Goal: Task Accomplishment & Management: Manage account settings

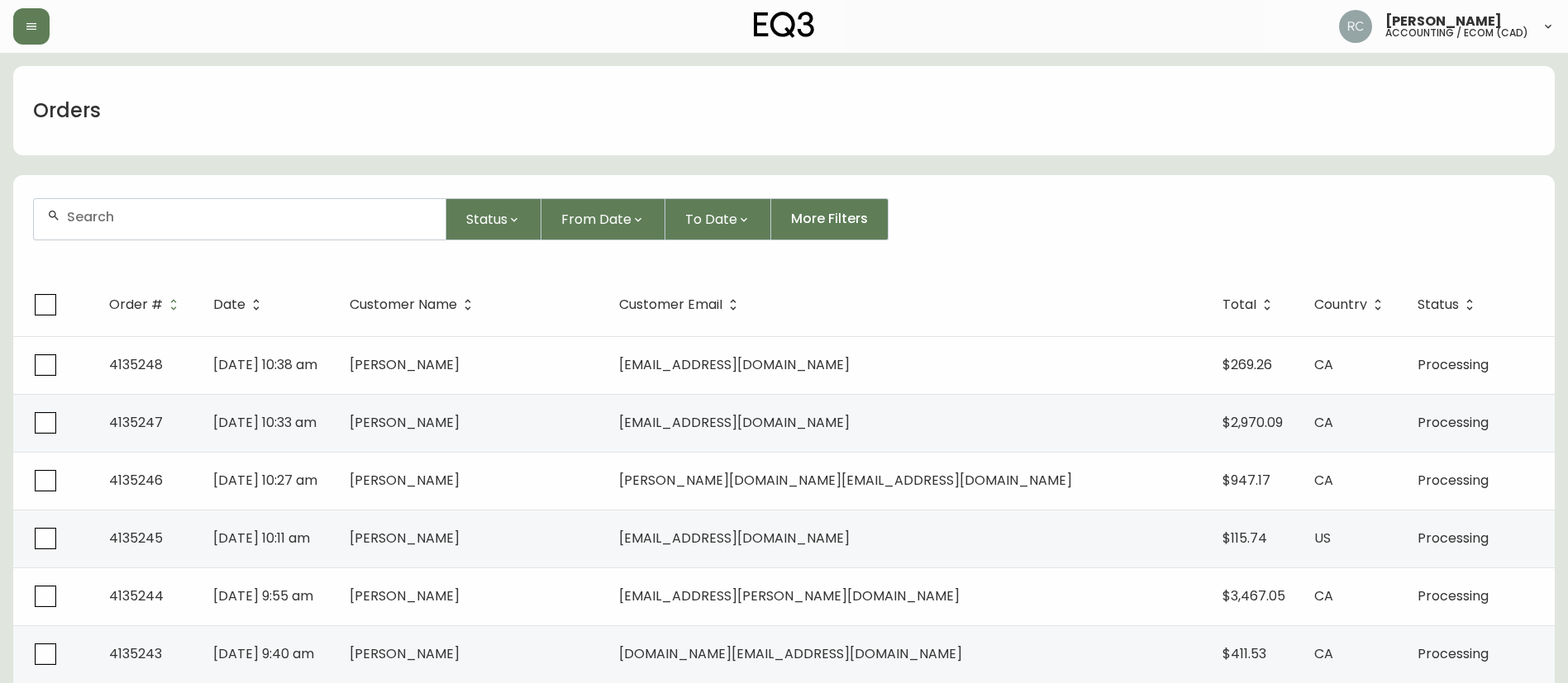
drag, startPoint x: 227, startPoint y: 222, endPoint x: 236, endPoint y: 211, distance: 14.2
click at [225, 222] on input "text" at bounding box center [249, 216] width 365 height 16
paste input "4135238"
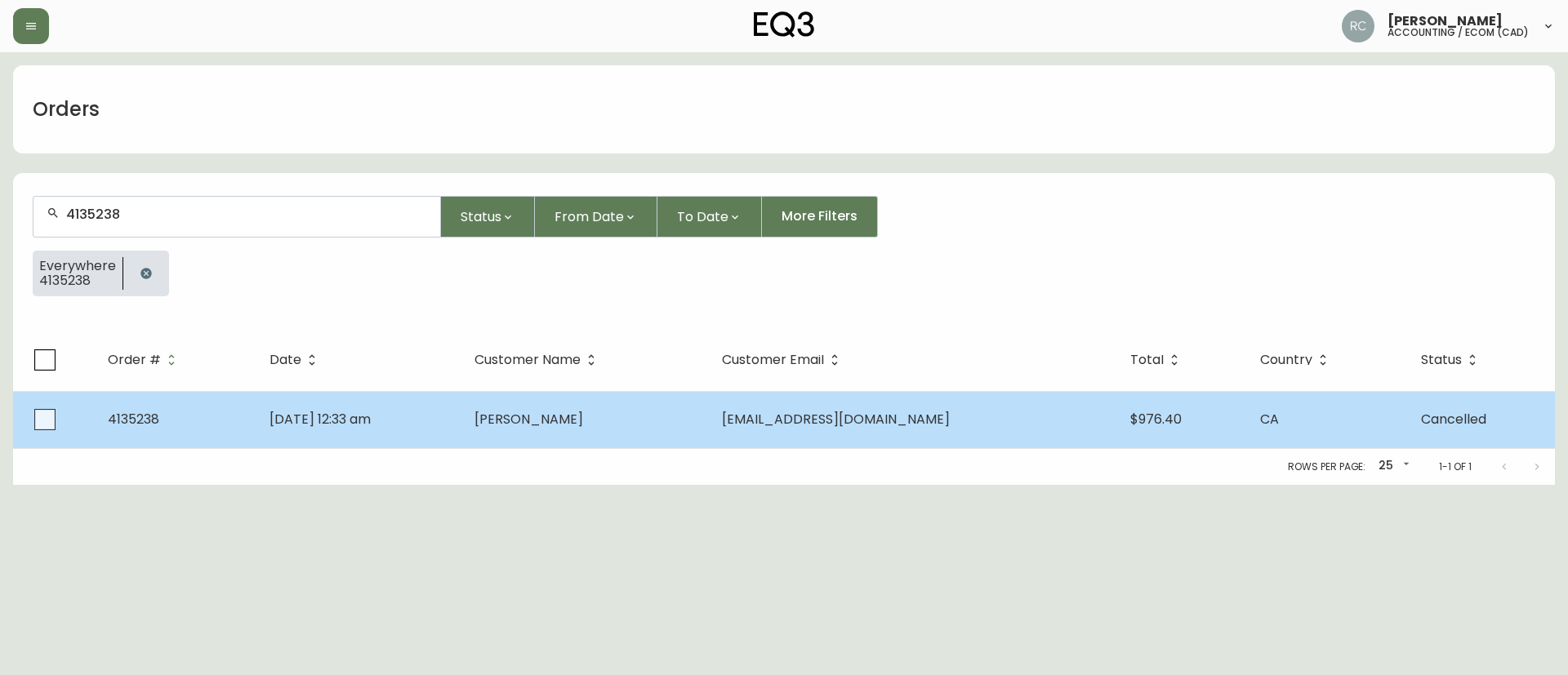
type input "4135238"
click at [648, 428] on td "[PERSON_NAME]" at bounding box center [585, 419] width 247 height 57
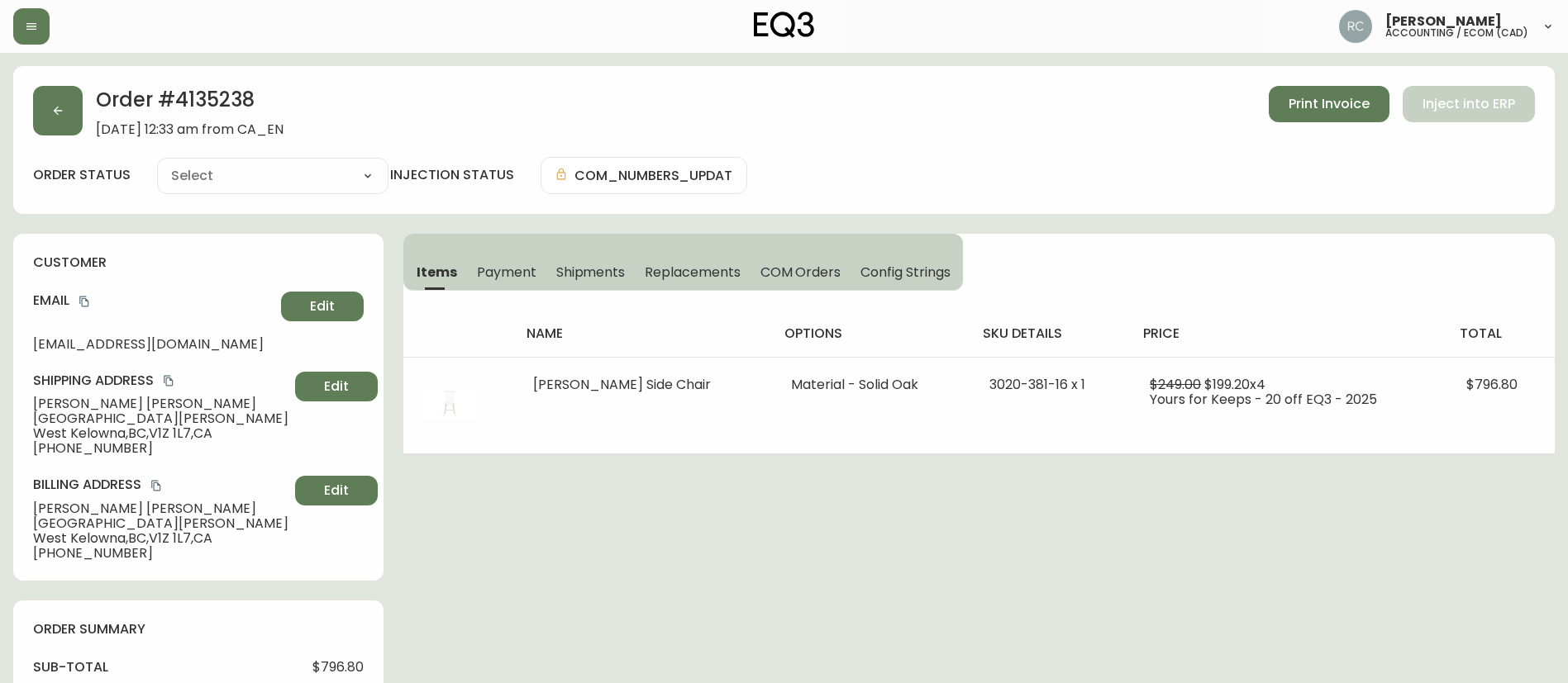
type input "Cancelled"
click at [504, 277] on span "Payment" at bounding box center [507, 272] width 60 height 17
select select "CANCELLED"
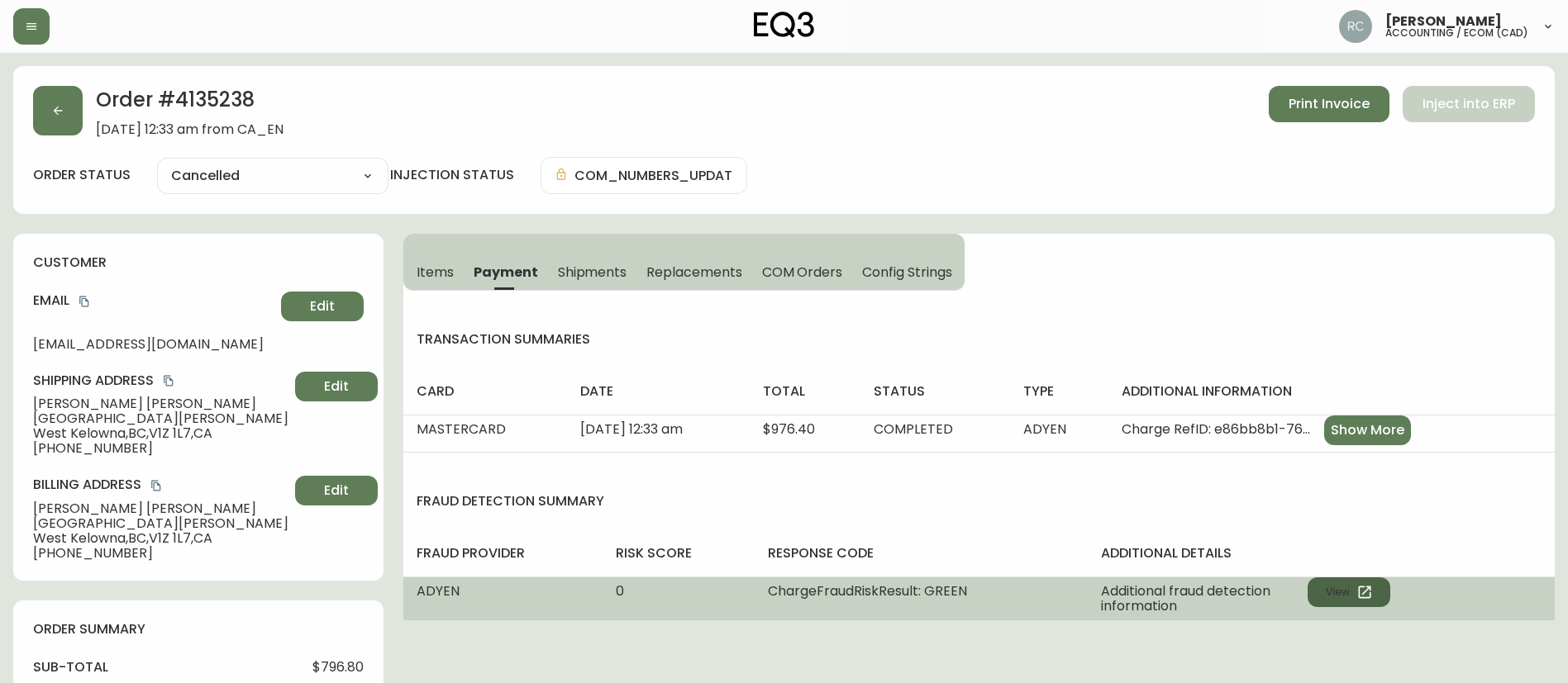
click at [1342, 598] on button "View" at bounding box center [1349, 592] width 83 height 29
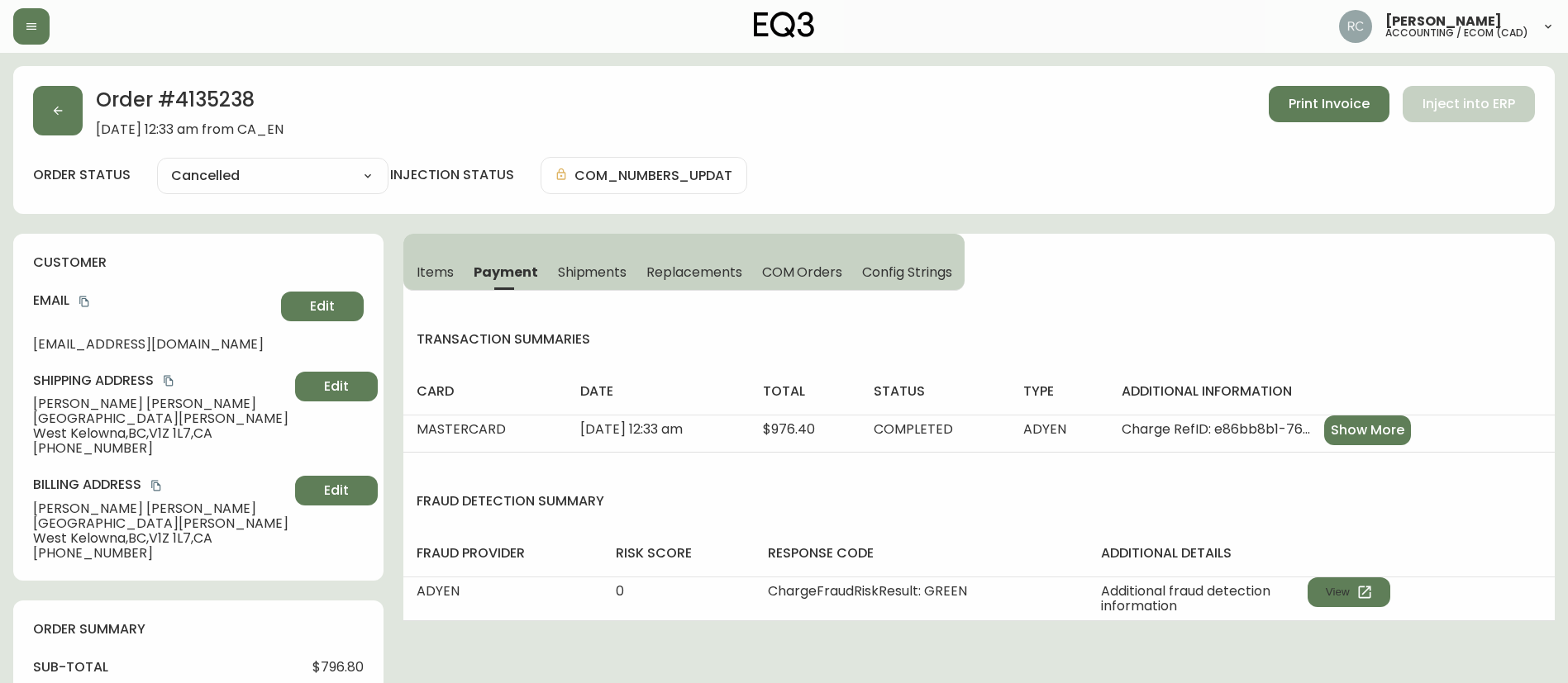
click at [789, 264] on span "COM Orders" at bounding box center [803, 272] width 81 height 17
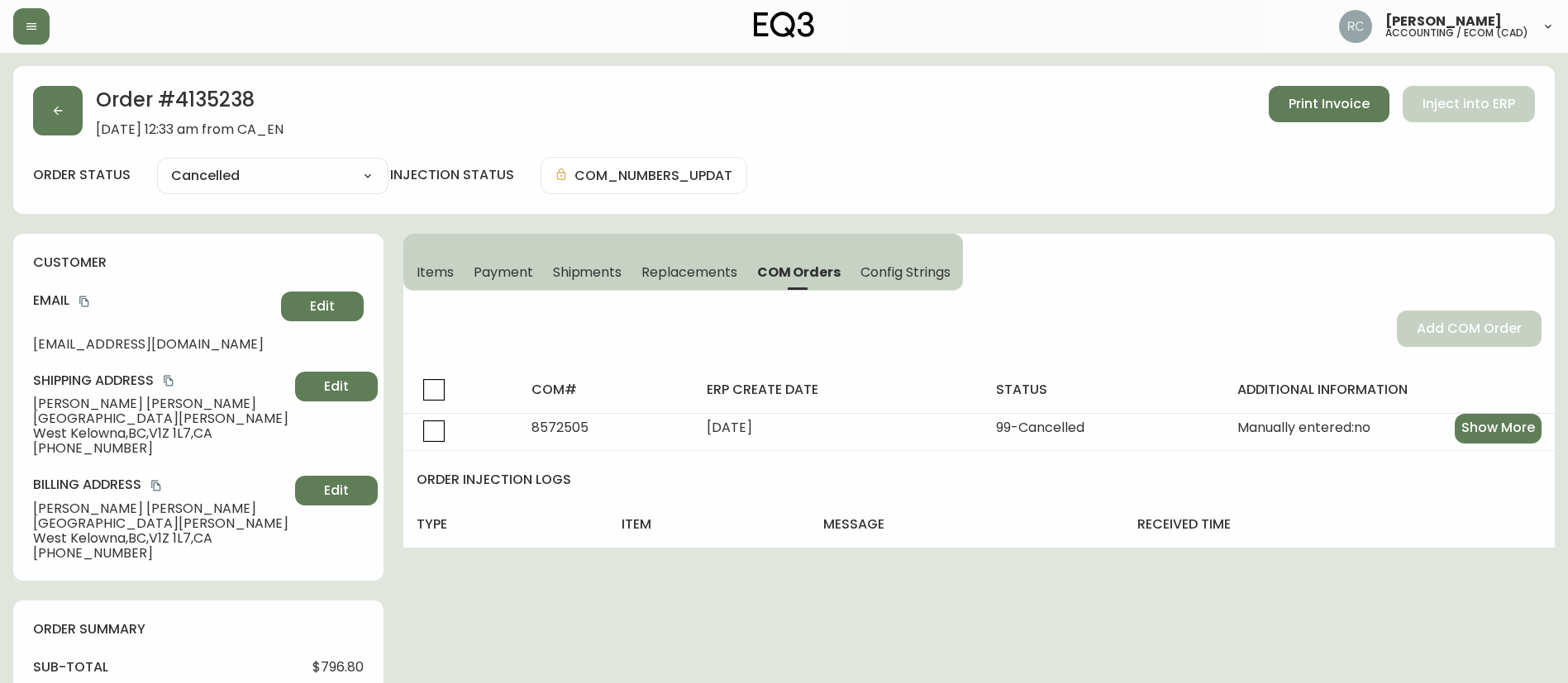
click at [425, 266] on span "Items" at bounding box center [435, 272] width 37 height 17
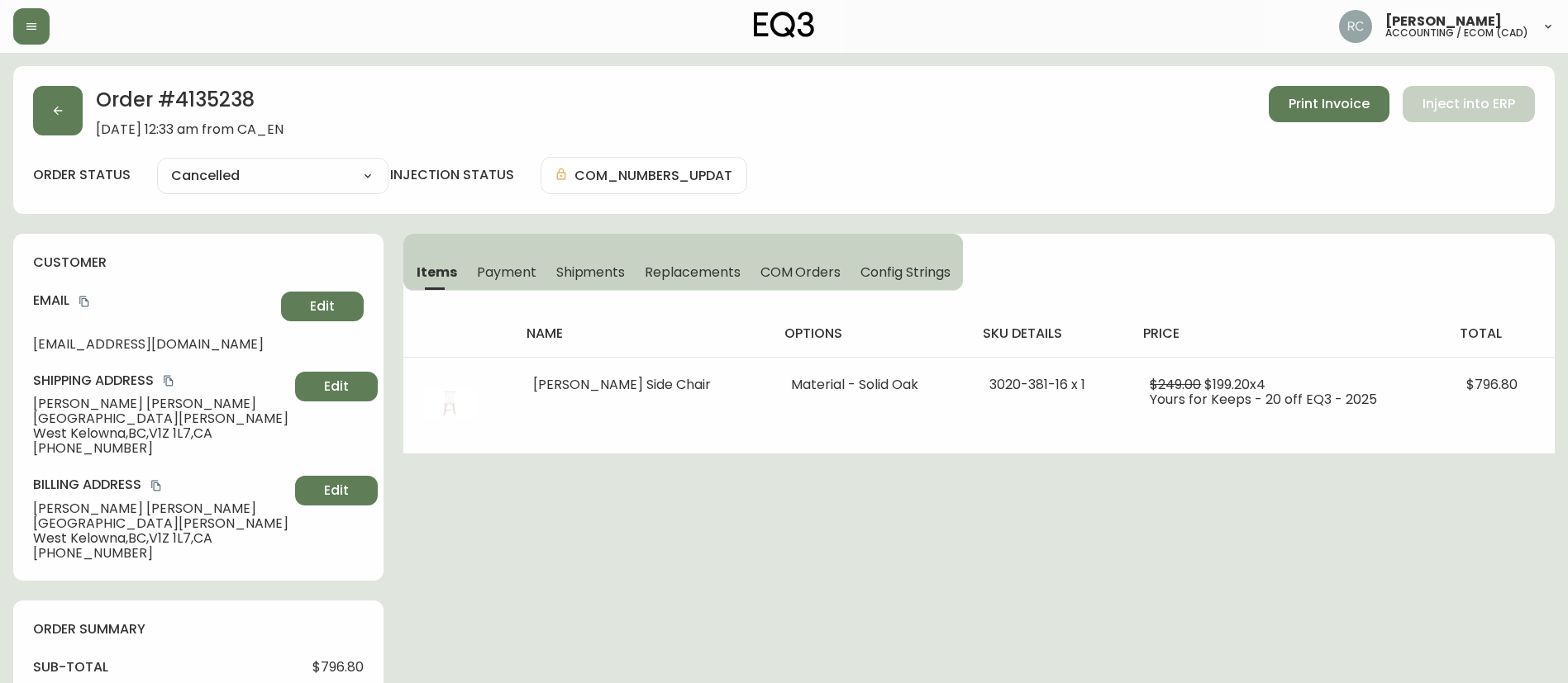
click at [211, 88] on h2 "Order # 4135238" at bounding box center [189, 104] width 187 height 36
copy h2 "4135238"
click at [324, 660] on span "$796.80" at bounding box center [337, 667] width 51 height 15
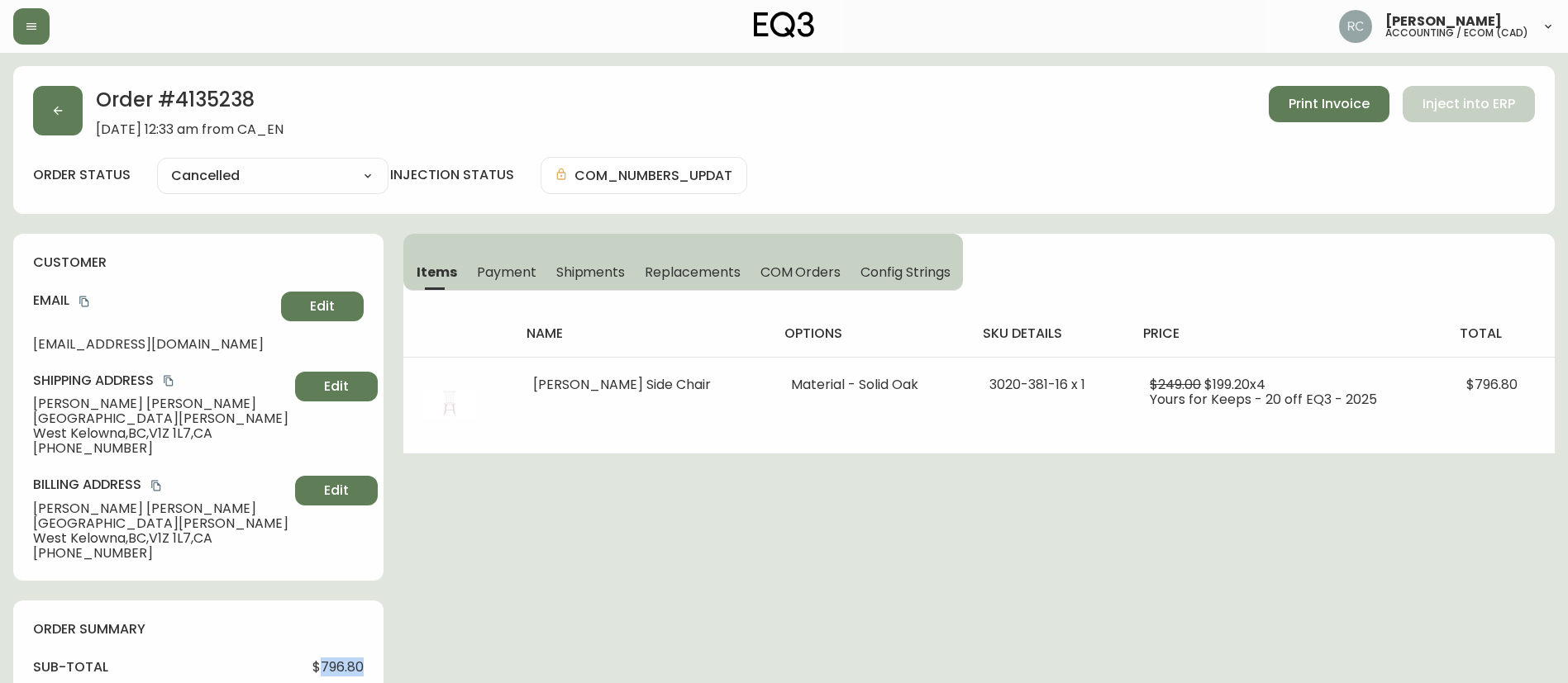
copy span "796.80"
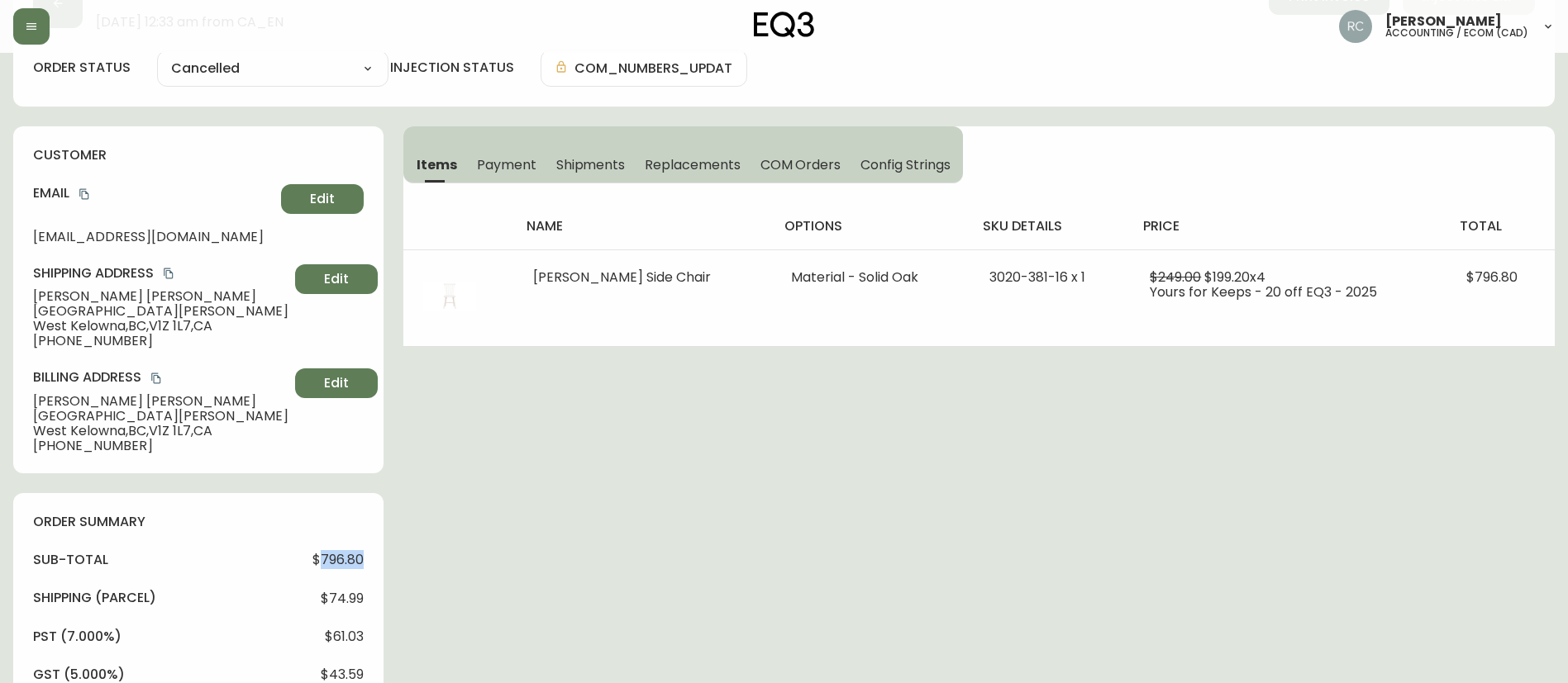
scroll to position [330, 0]
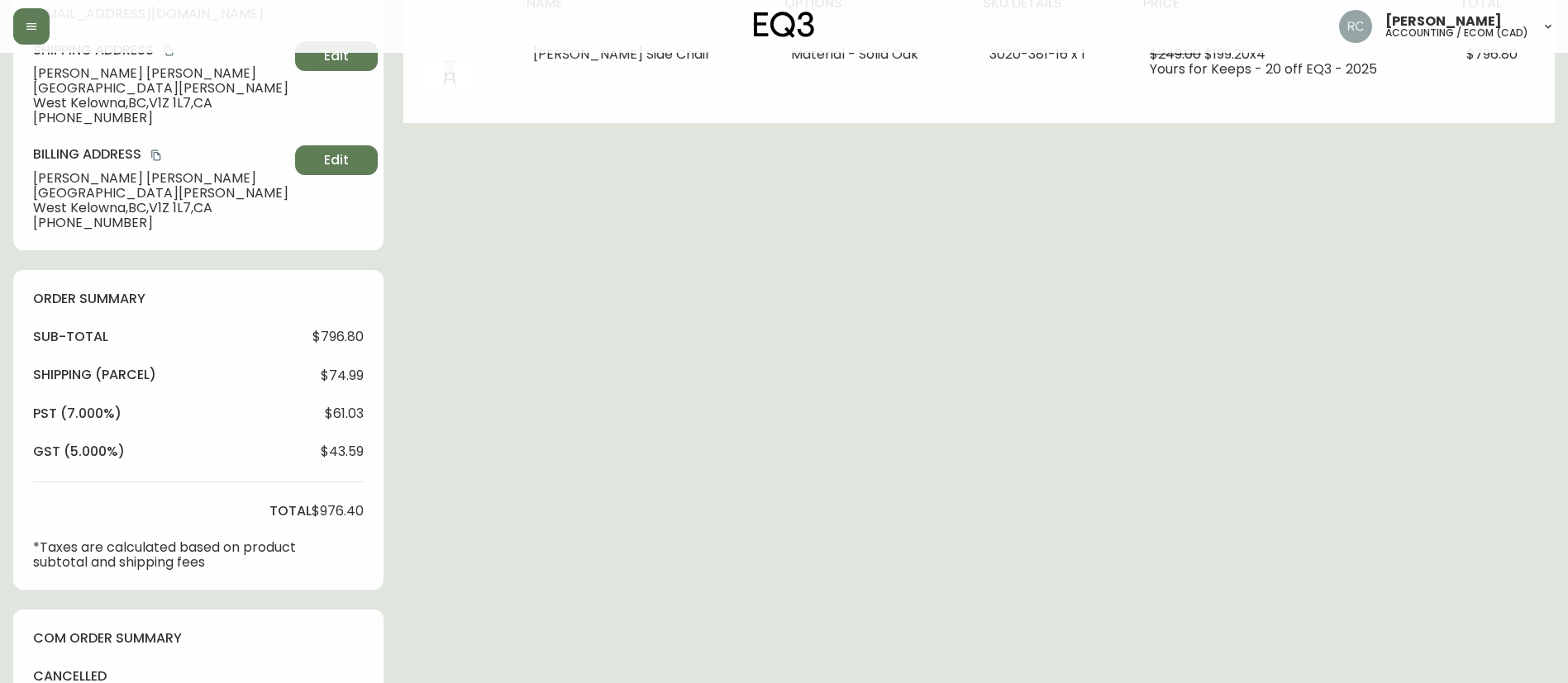
click at [326, 511] on span "$976.40" at bounding box center [337, 511] width 52 height 15
copy span "976.40"
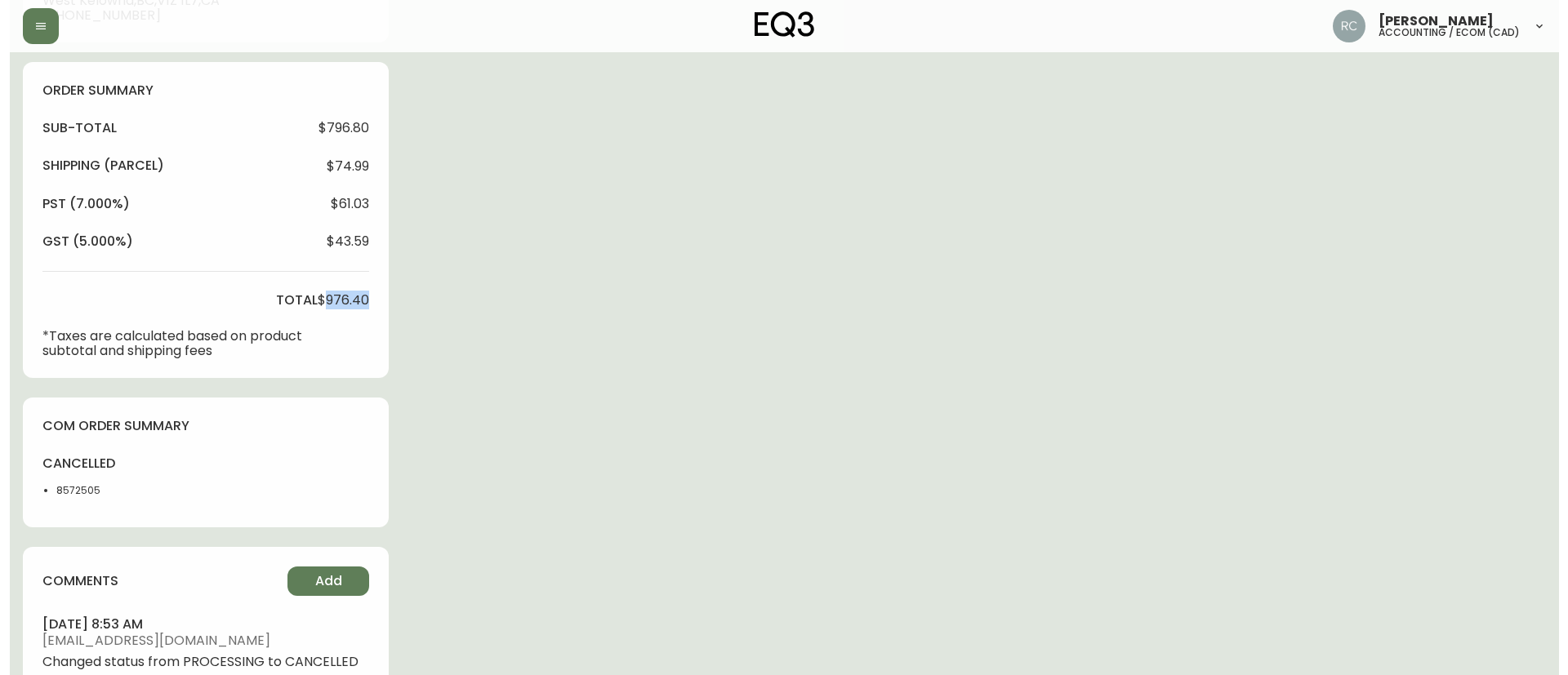
scroll to position [678, 0]
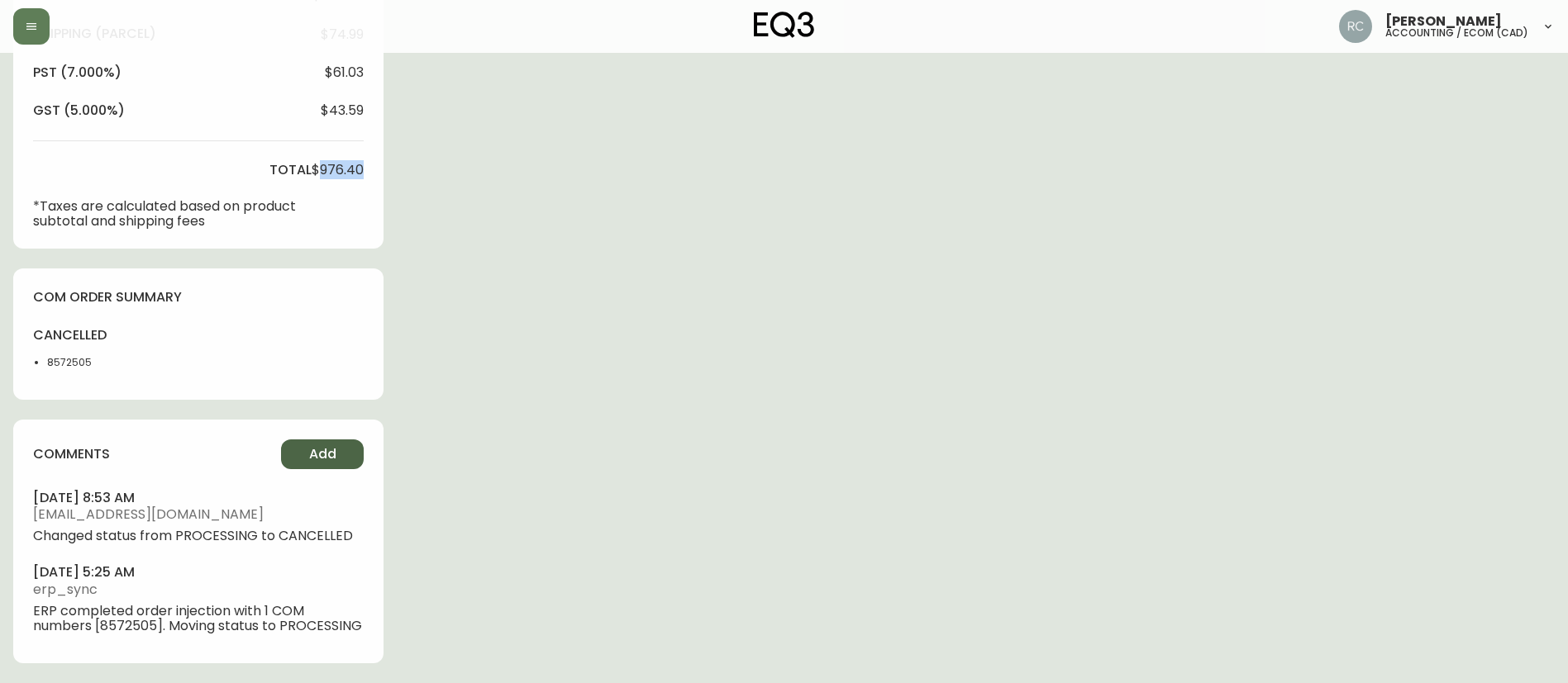
click at [329, 449] on button "Add" at bounding box center [323, 454] width 83 height 29
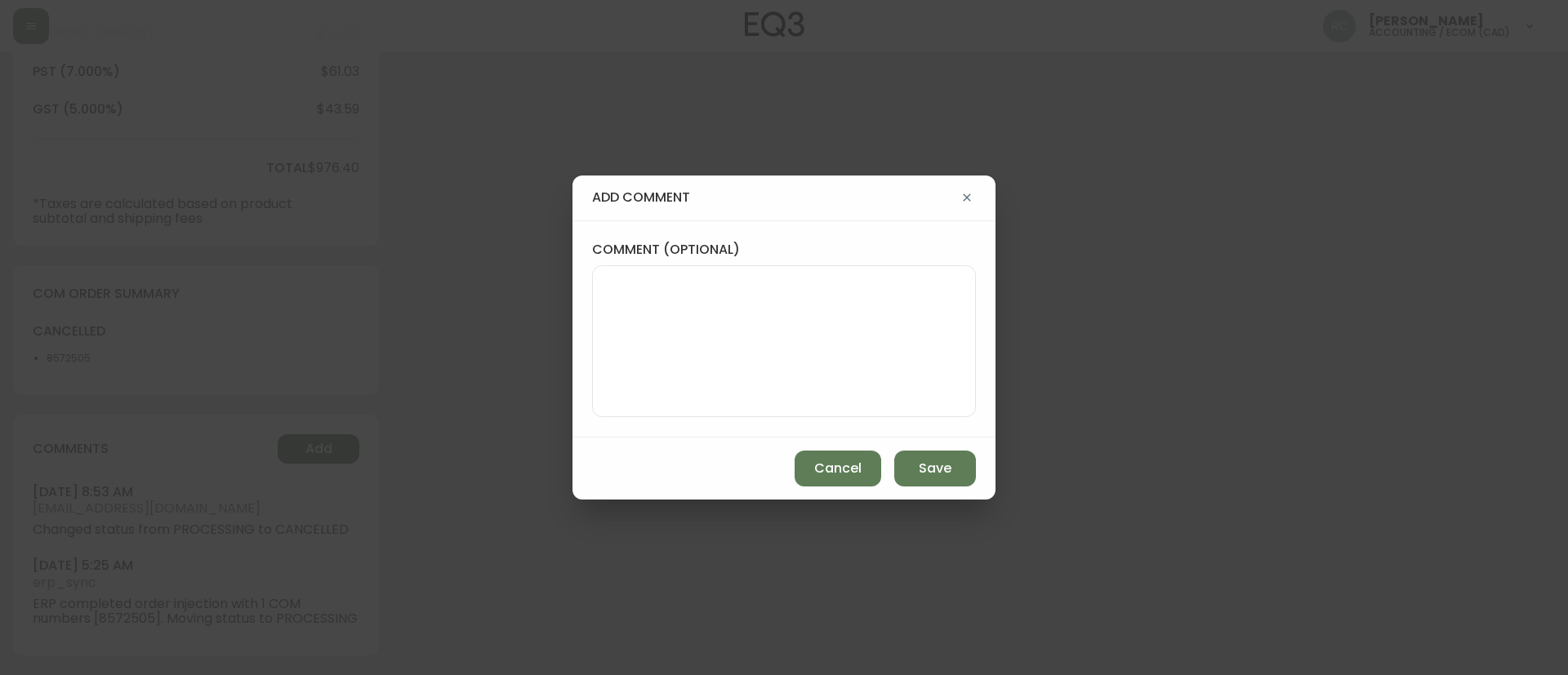
click at [620, 384] on textarea "comment (optional)" at bounding box center [784, 341] width 356 height 130
paste textarea "CANCELLATION - CHANGE OF MIND TICKET# 829658 ORD# 4135238 - status in AS400: 30…"
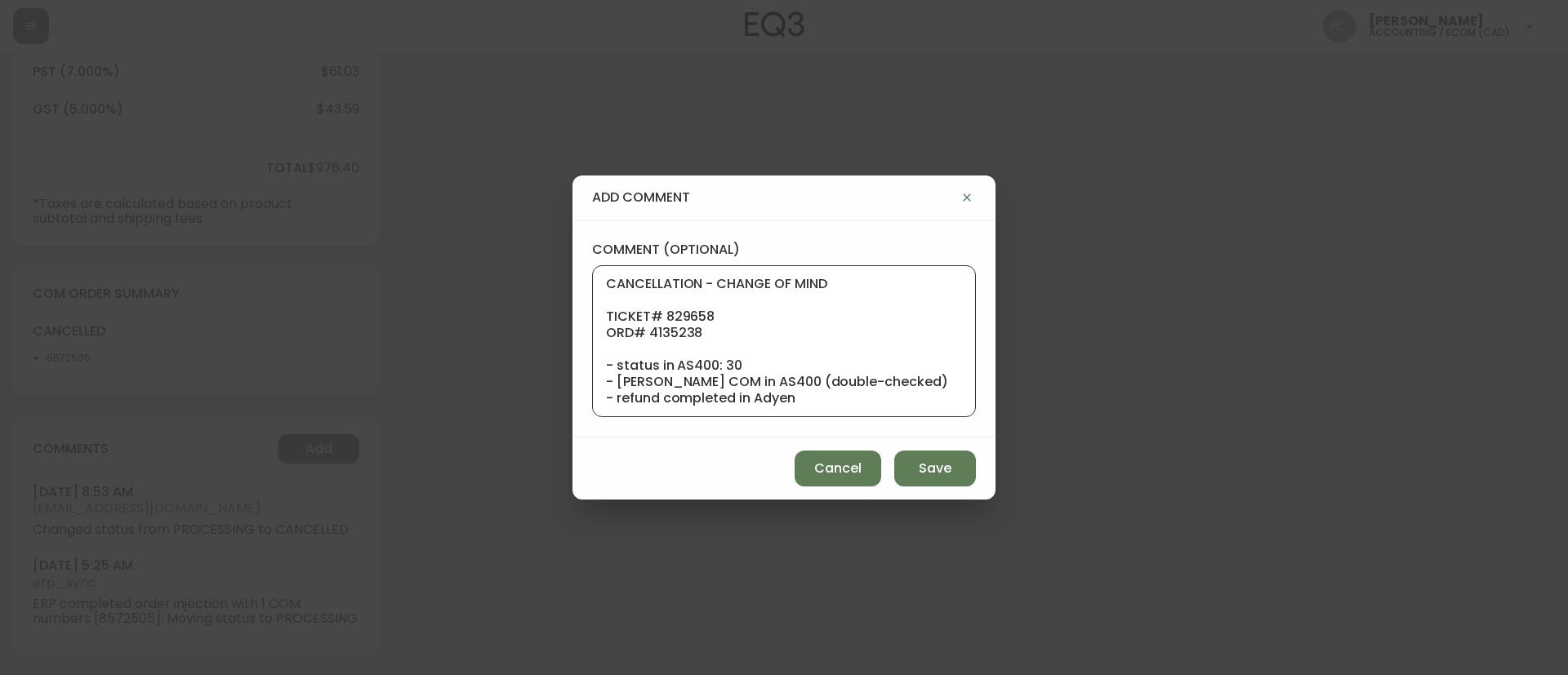
scroll to position [164, 0]
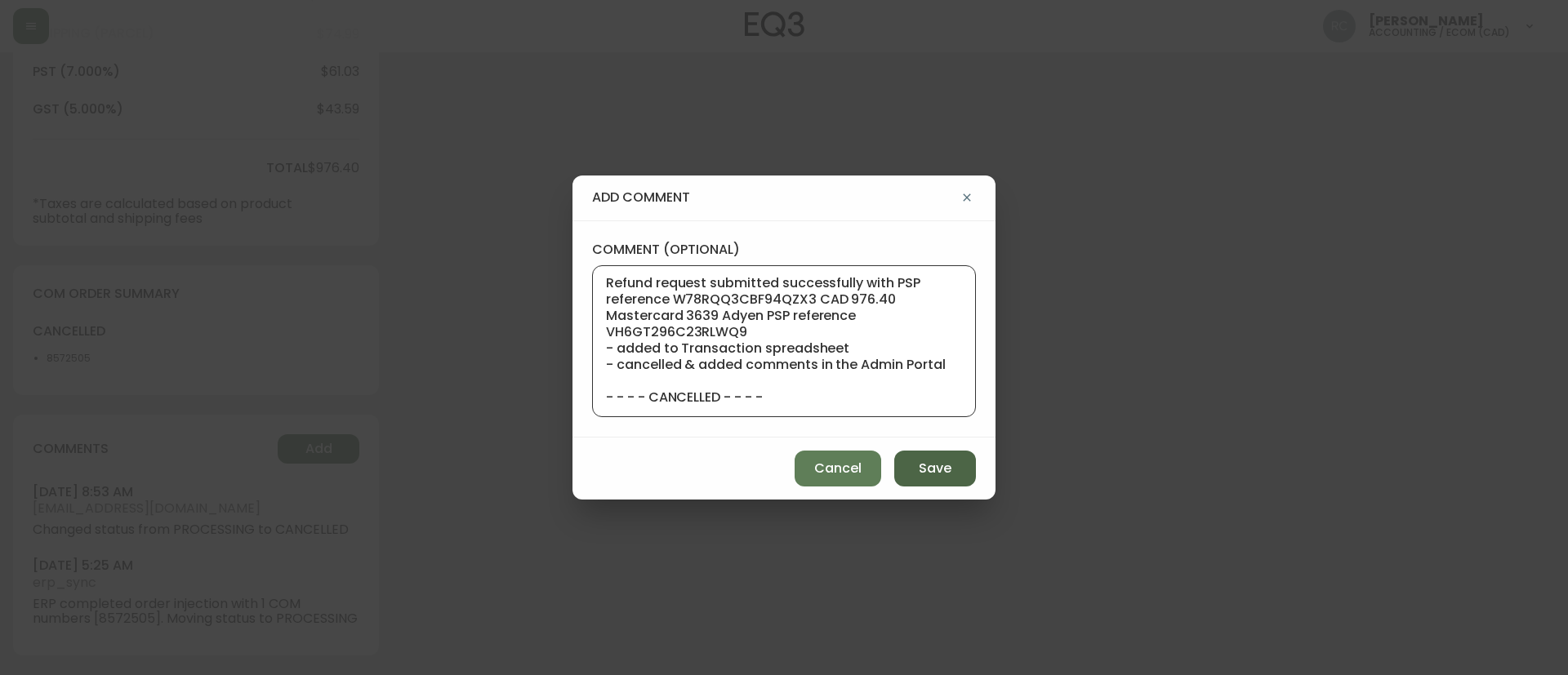
type textarea "CANCELLATION - CHANGE OF MIND TICKET# 829658 ORD# 4135238 - status in AS400: 30…"
click at [954, 487] on div "Cancel Save" at bounding box center [784, 468] width 423 height 62
click at [928, 471] on span "Save" at bounding box center [934, 468] width 32 height 18
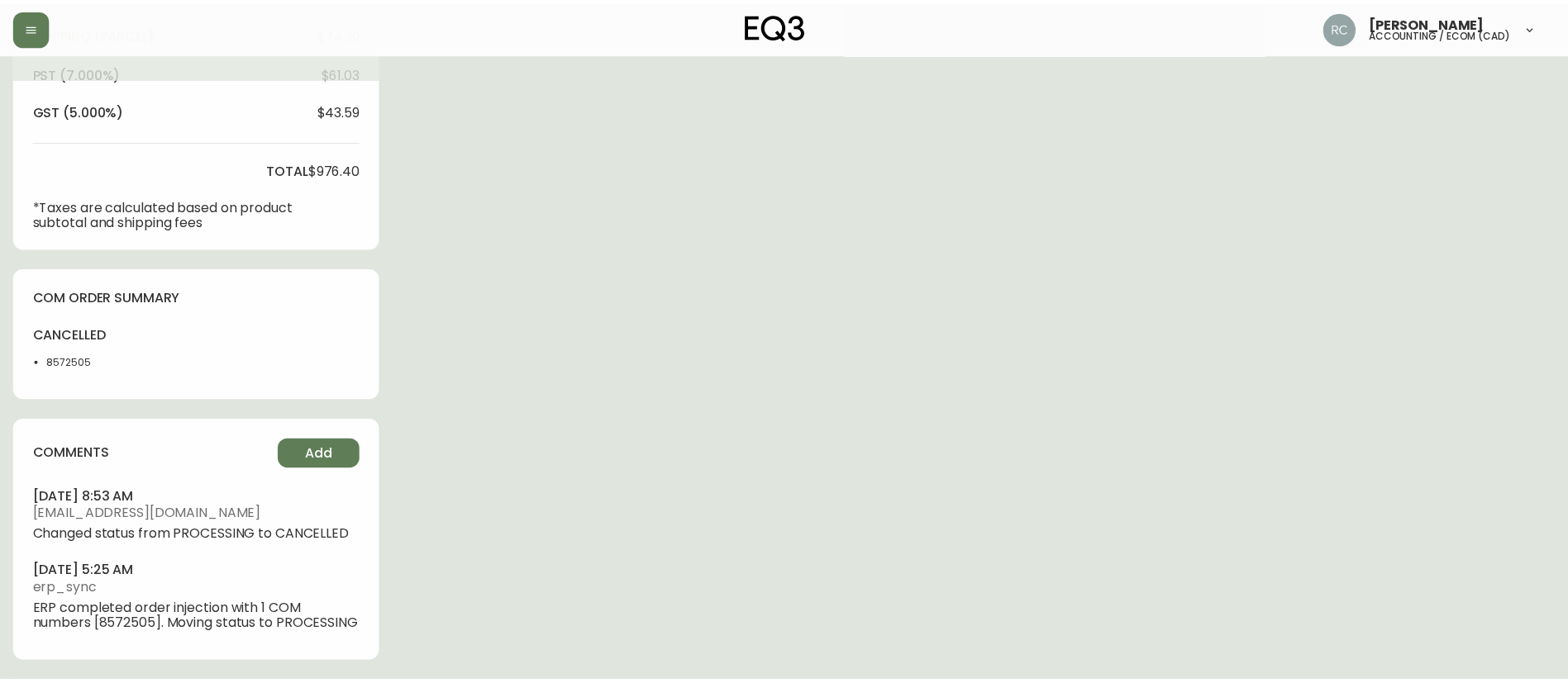
scroll to position [672, 0]
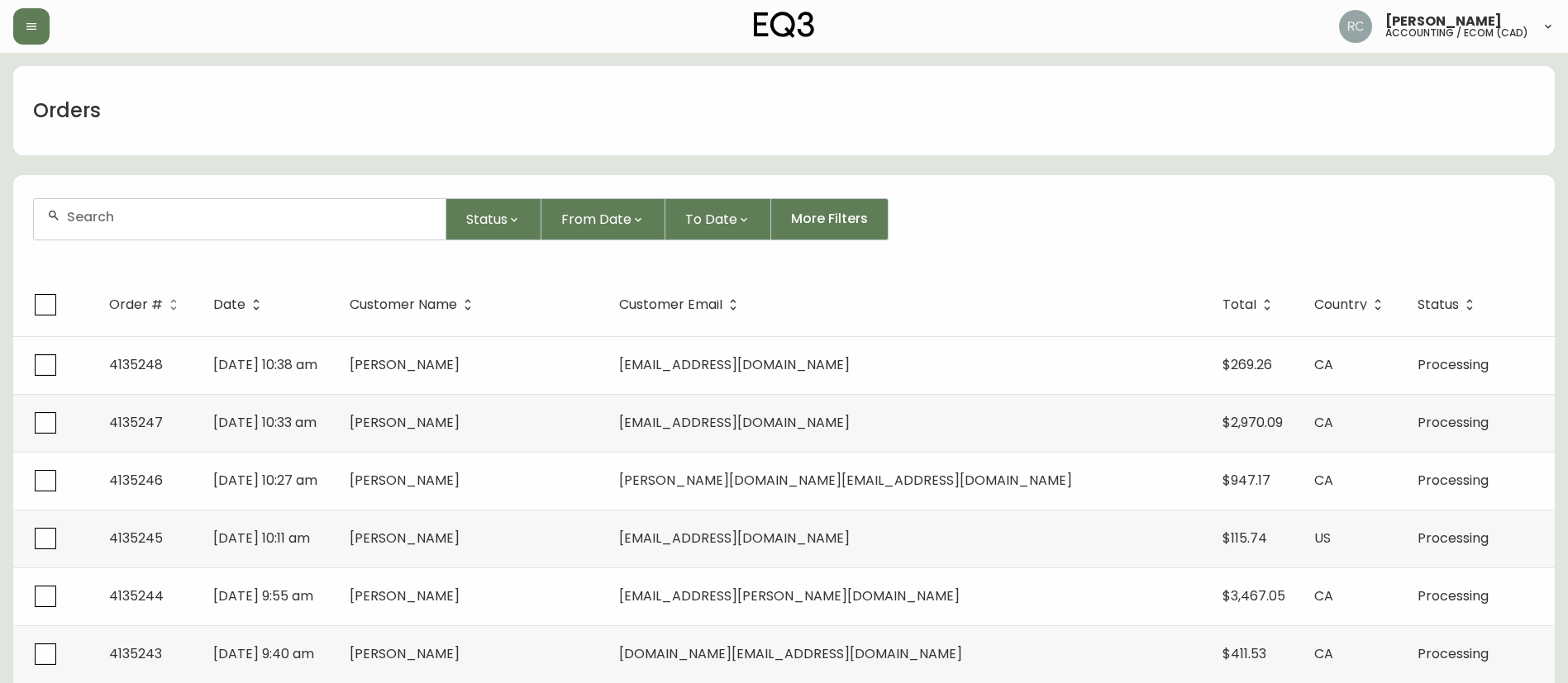
click at [269, 231] on div at bounding box center [239, 219] width 412 height 41
paste input "4134356"
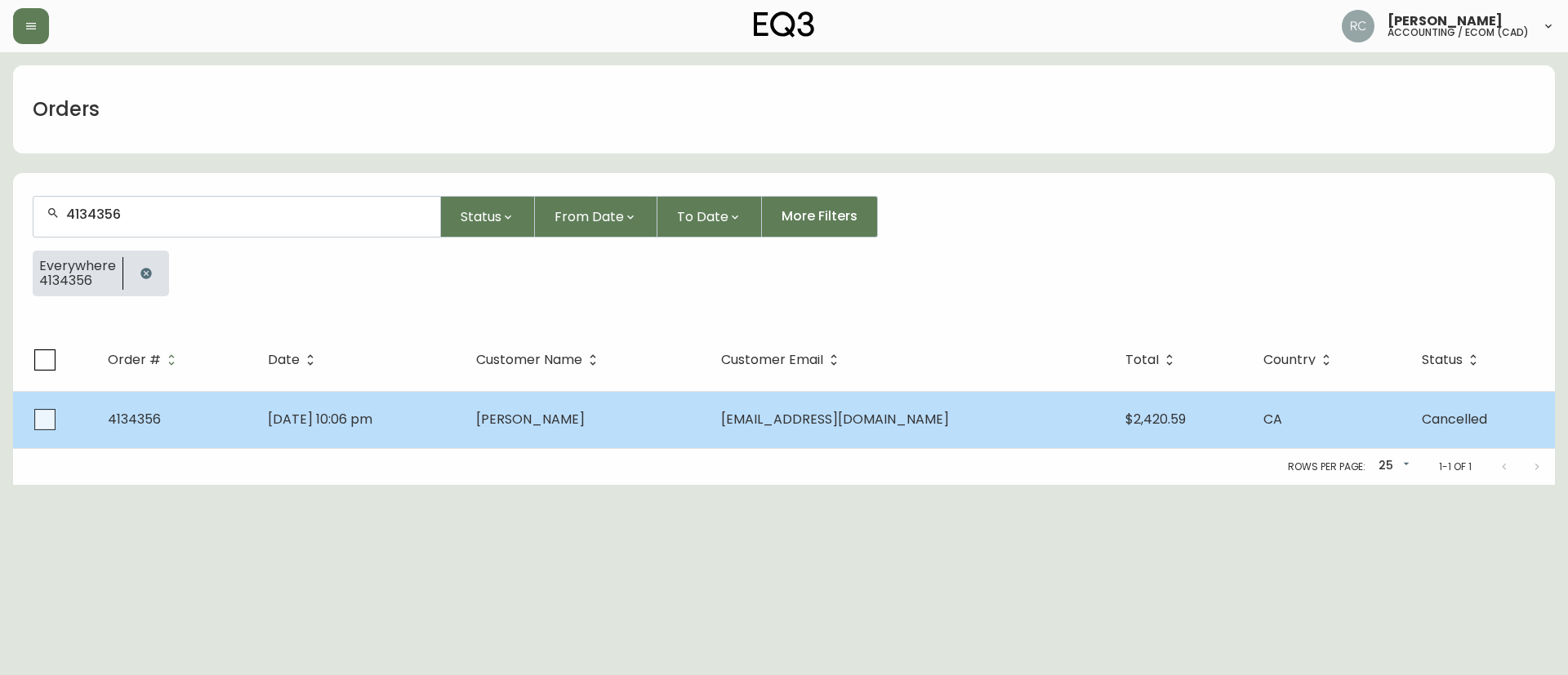
type input "4134356"
click at [669, 416] on td "[PERSON_NAME]" at bounding box center [585, 419] width 245 height 57
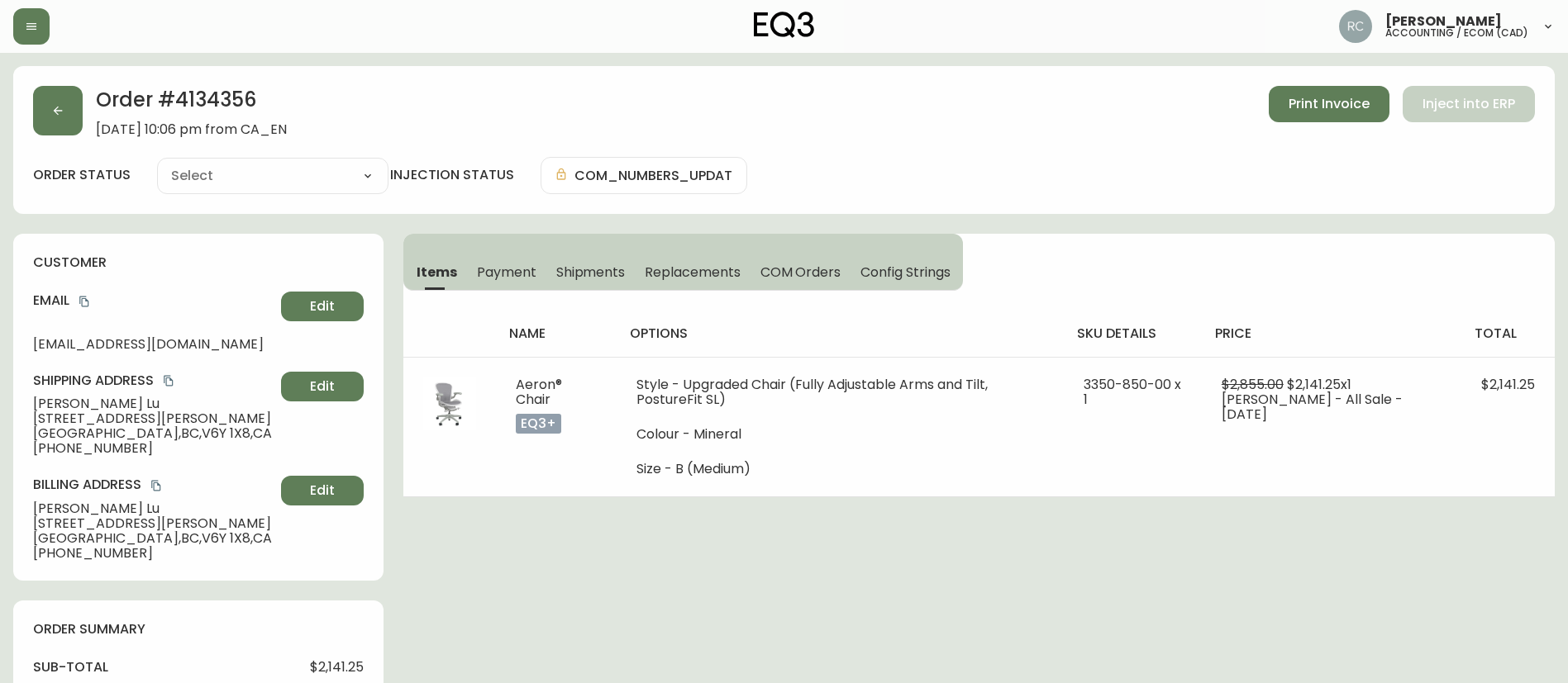
type input "Cancelled"
select select "CANCELLED"
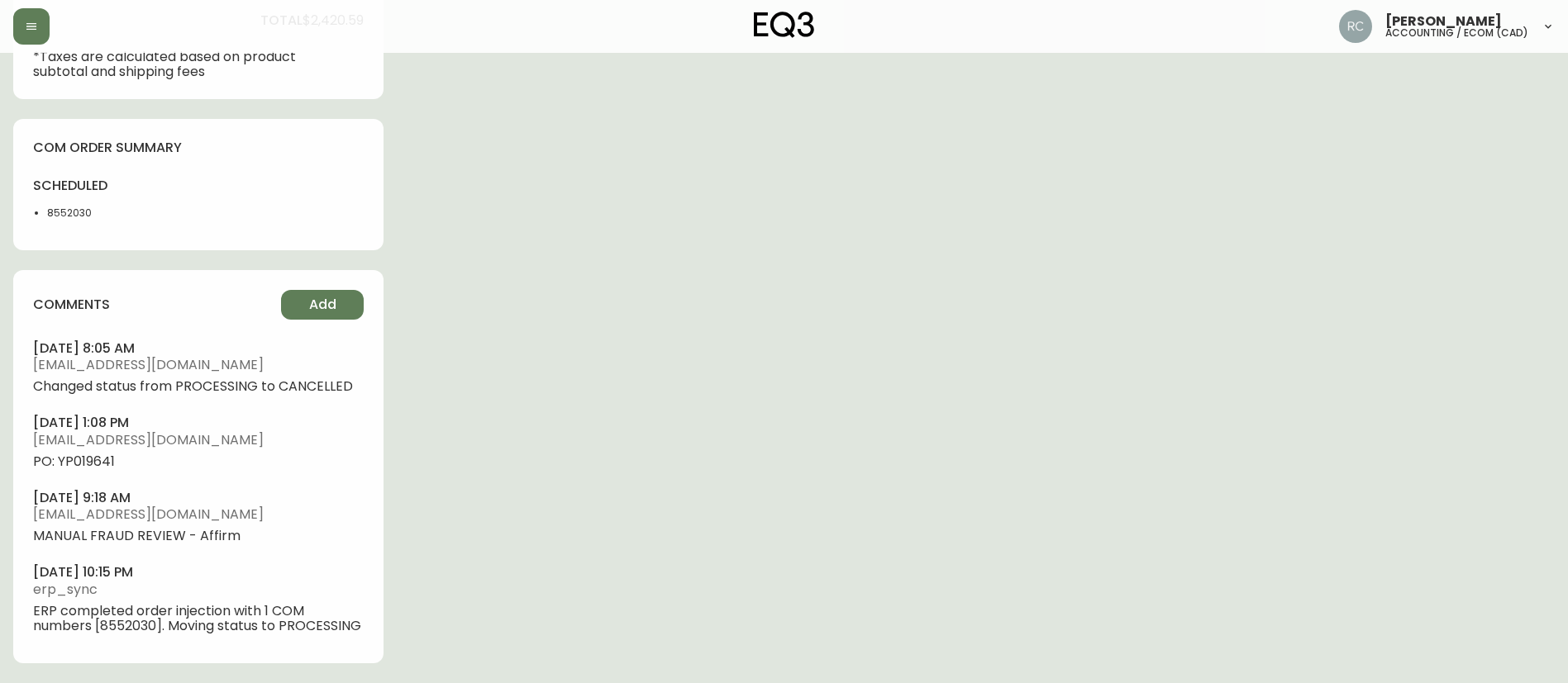
scroll to position [836, 0]
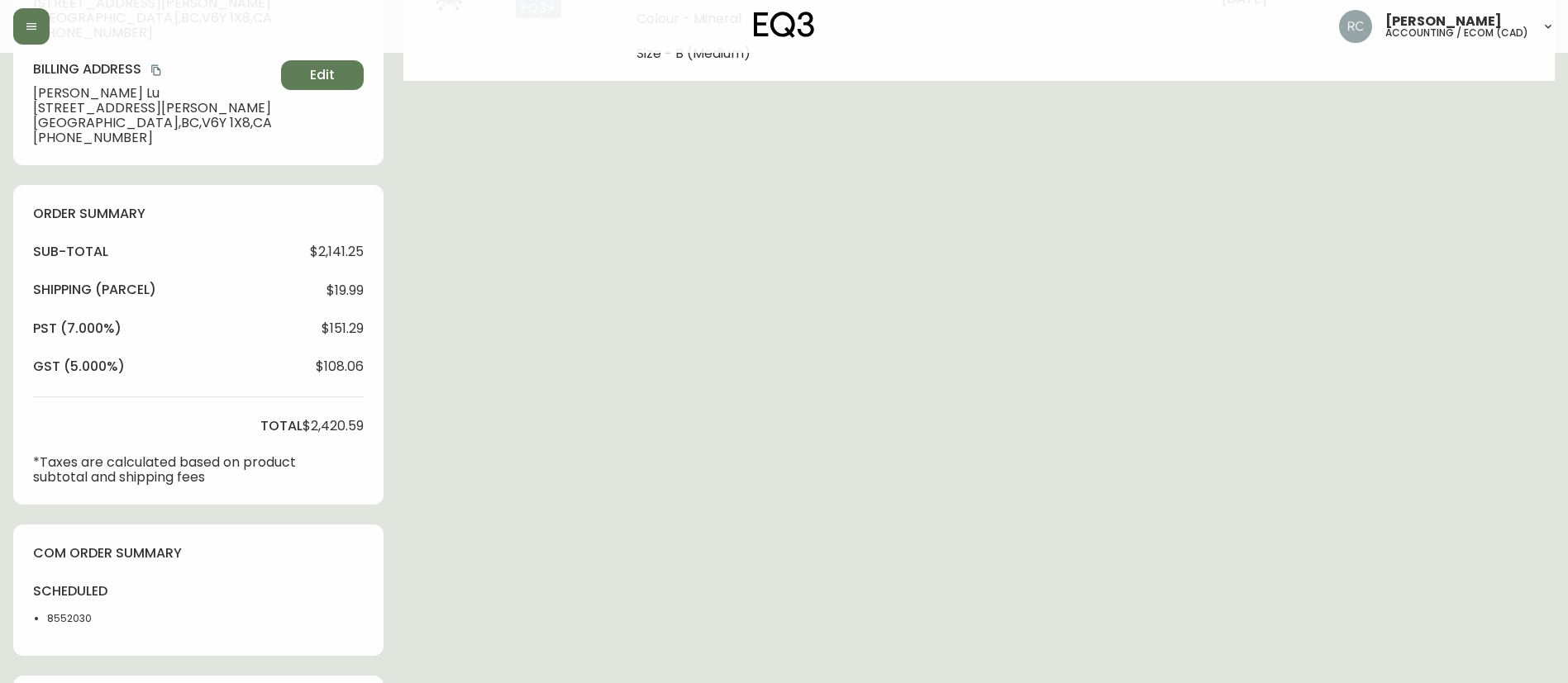
scroll to position [0, 0]
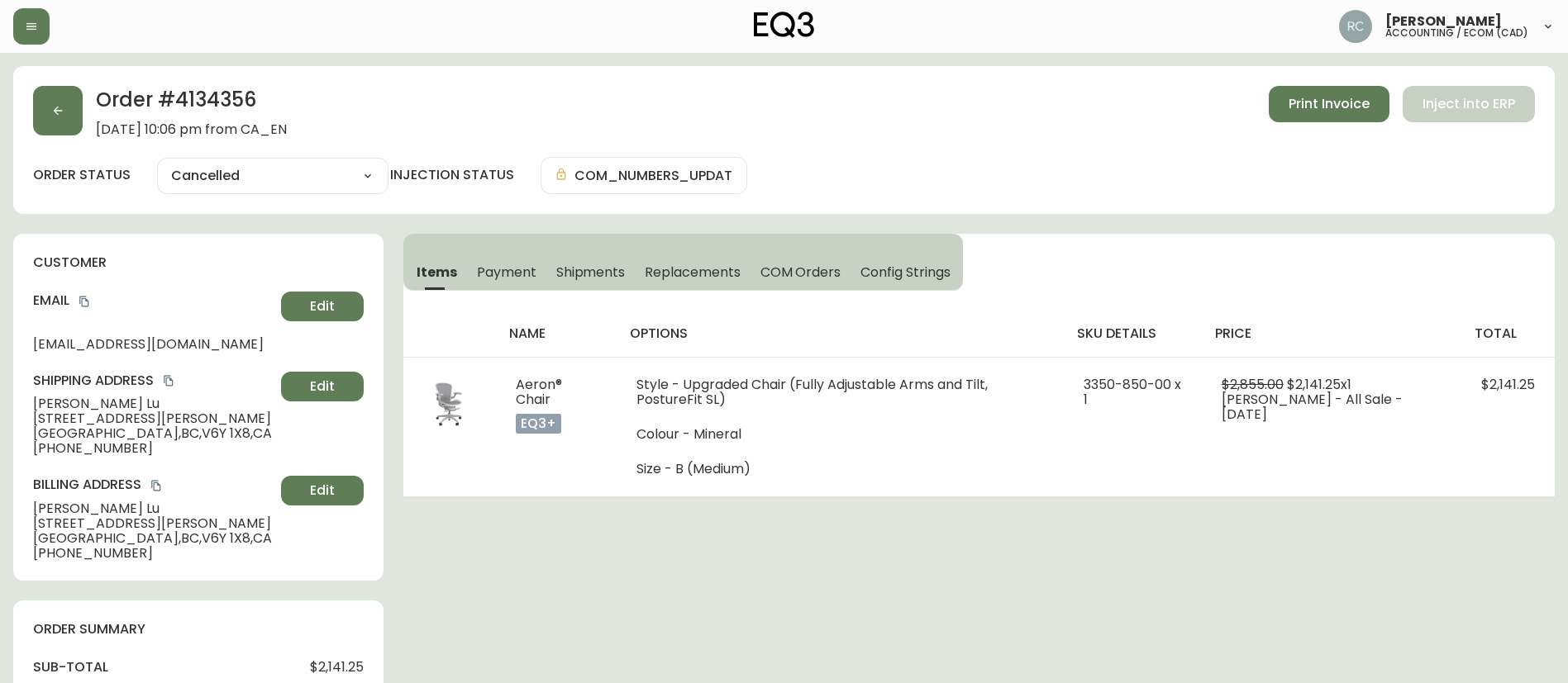
click at [882, 164] on div "order status Cancelled Cancelled injection status COM_NUMBERS_UPDATED" at bounding box center [784, 175] width 1502 height 37
click at [887, 161] on div "order status Cancelled Cancelled injection status COM_NUMBERS_UPDATED" at bounding box center [784, 175] width 1502 height 37
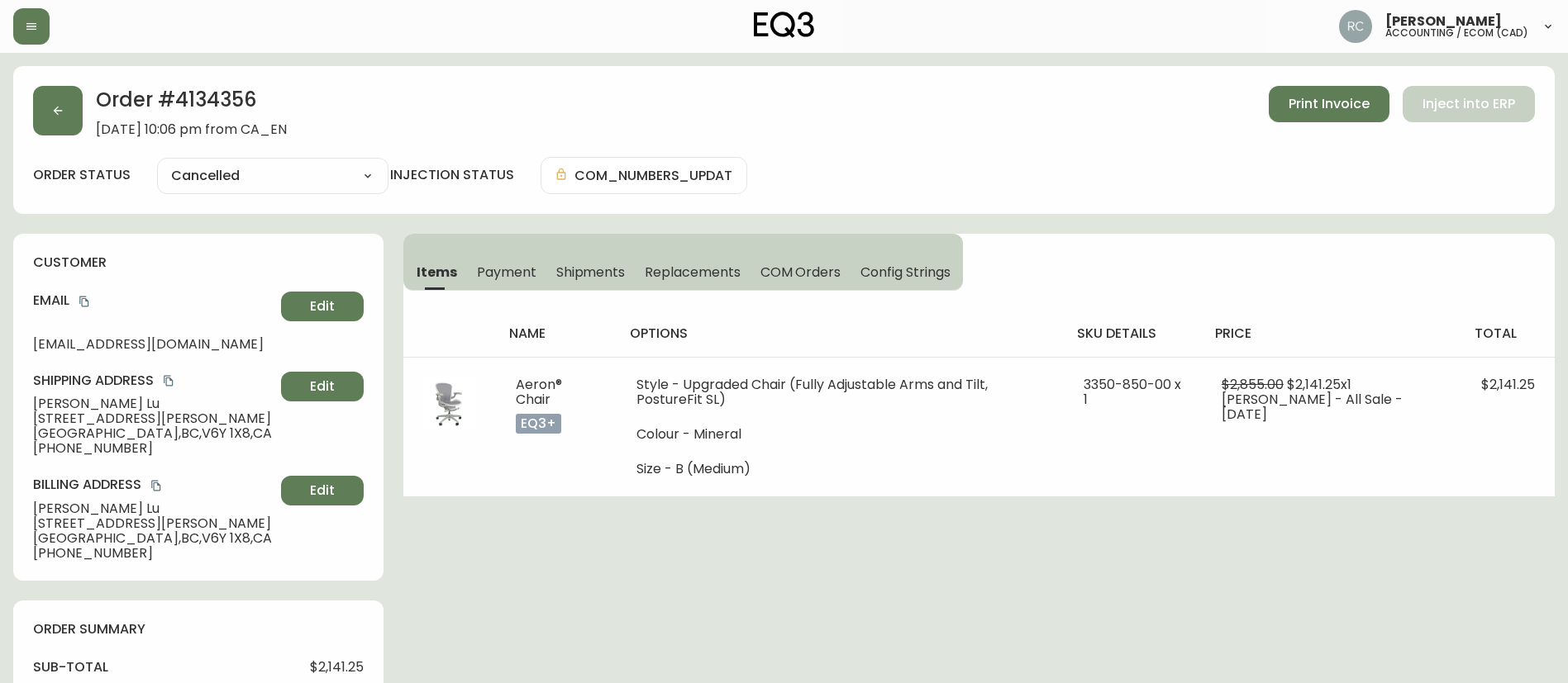
click at [953, 176] on div "order status Cancelled Cancelled injection status COM_NUMBERS_UPDATED" at bounding box center [784, 175] width 1502 height 37
click at [497, 270] on span "Payment" at bounding box center [507, 272] width 60 height 17
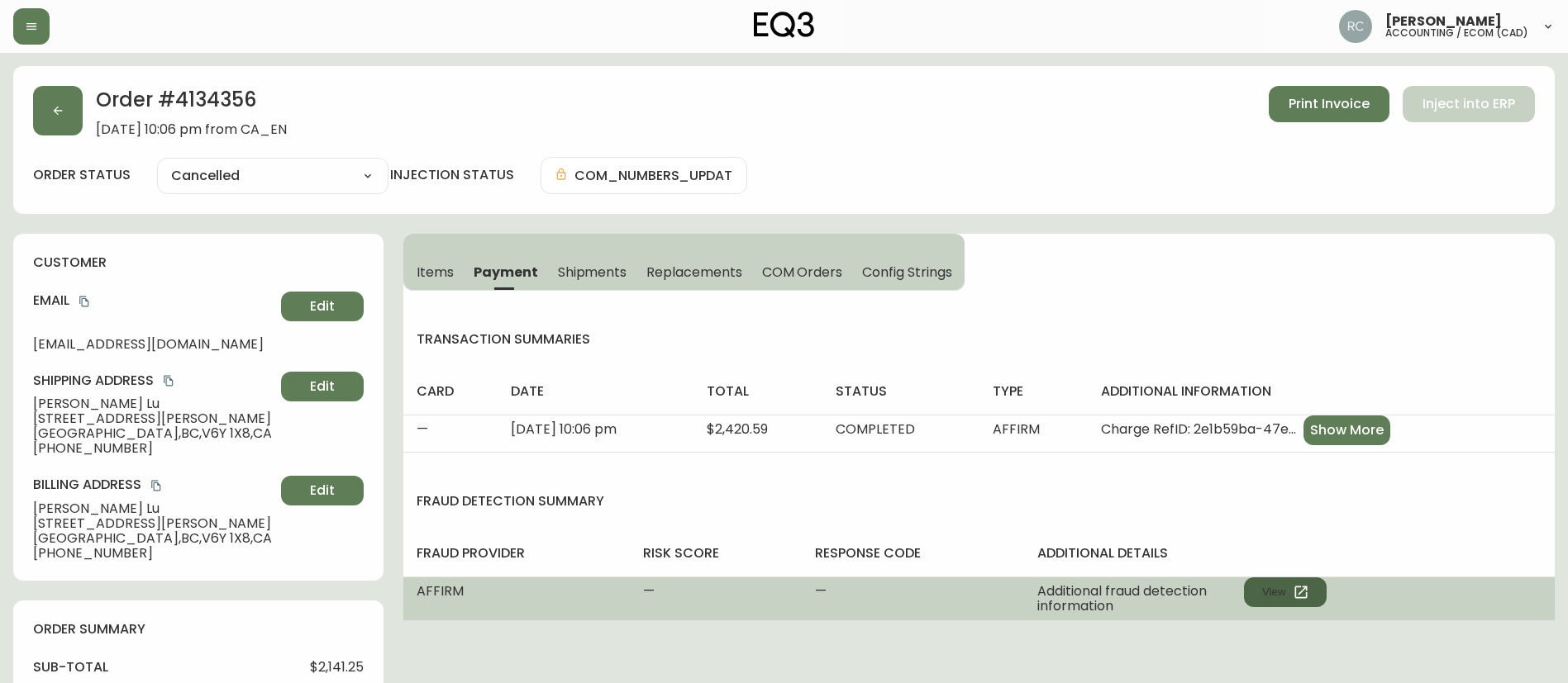
click at [1264, 588] on button "View" at bounding box center [1285, 592] width 83 height 29
click at [1263, 594] on button "View" at bounding box center [1285, 592] width 83 height 29
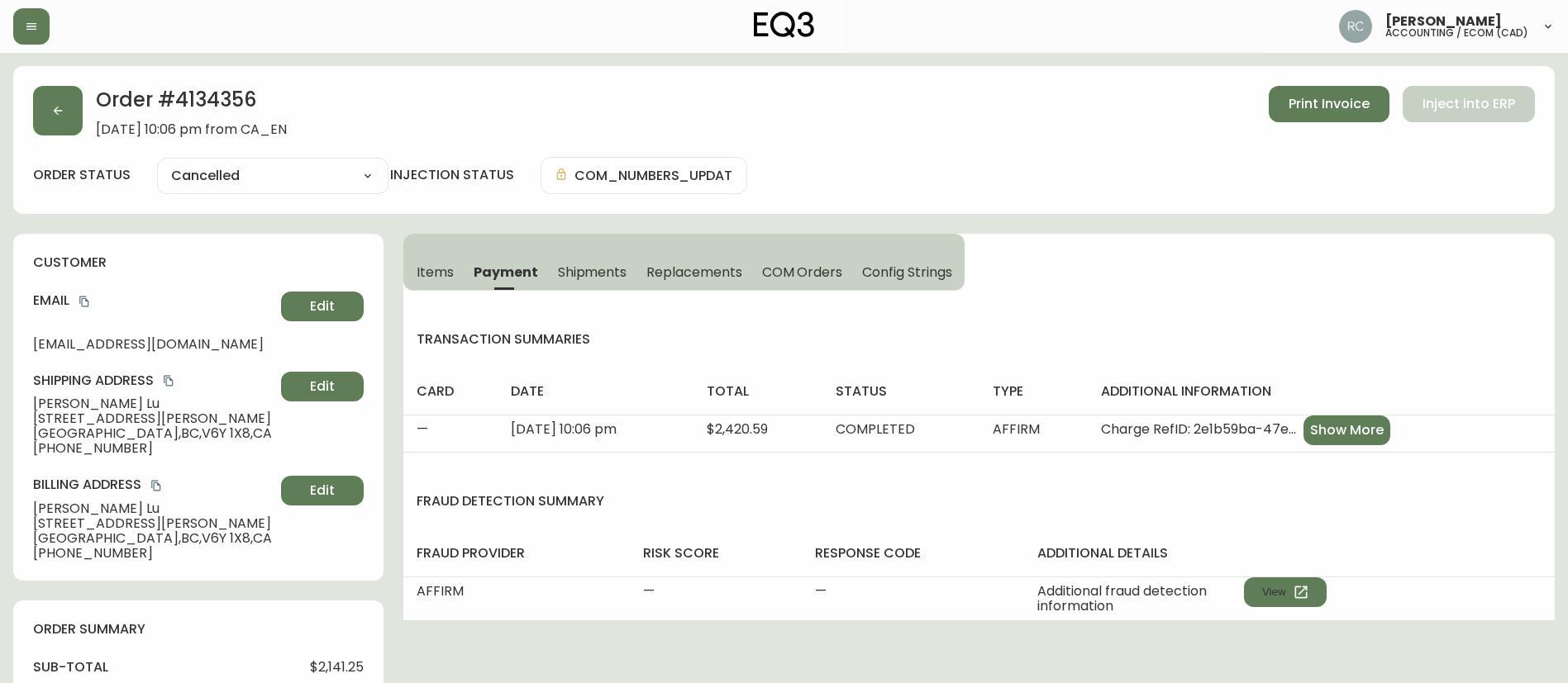
click at [324, 665] on span "$2,141.25" at bounding box center [337, 667] width 54 height 15
copy span "2,141.25"
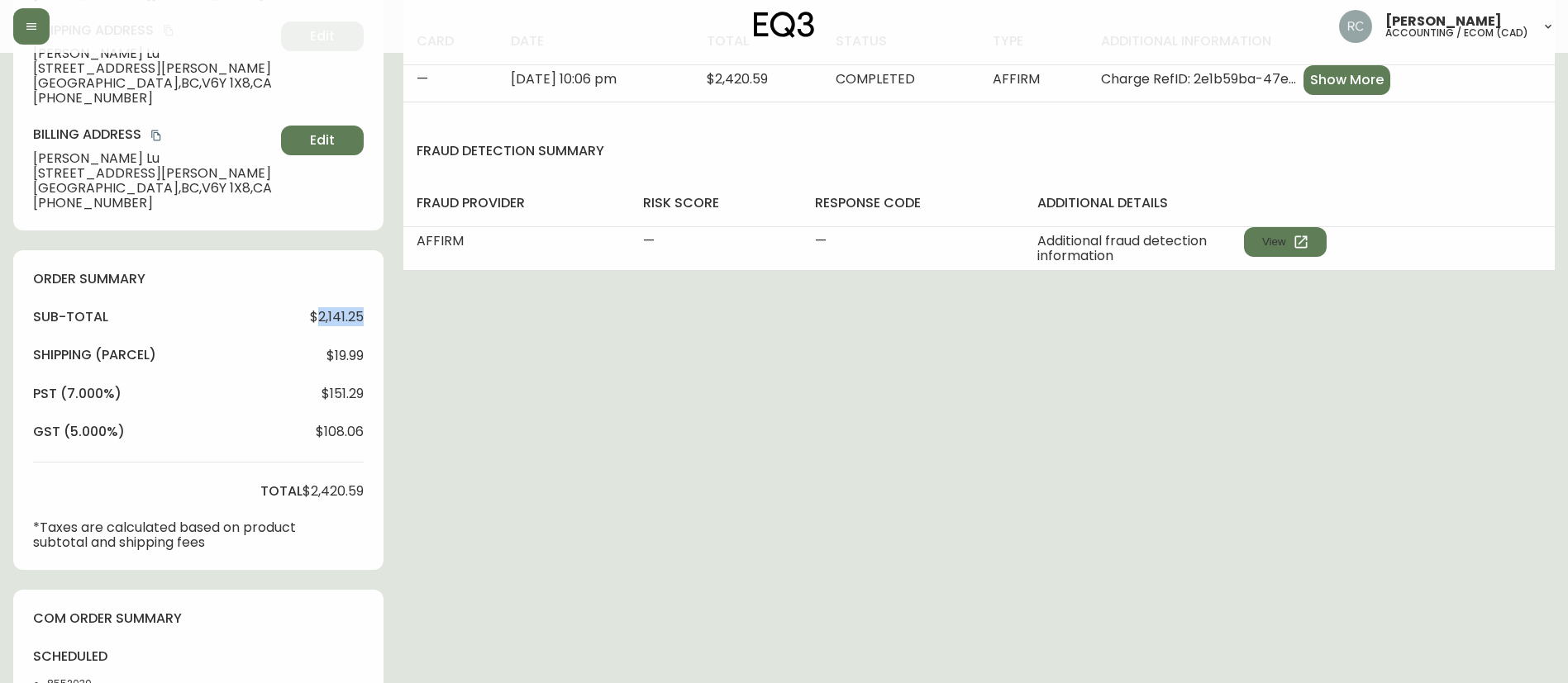
scroll to position [661, 0]
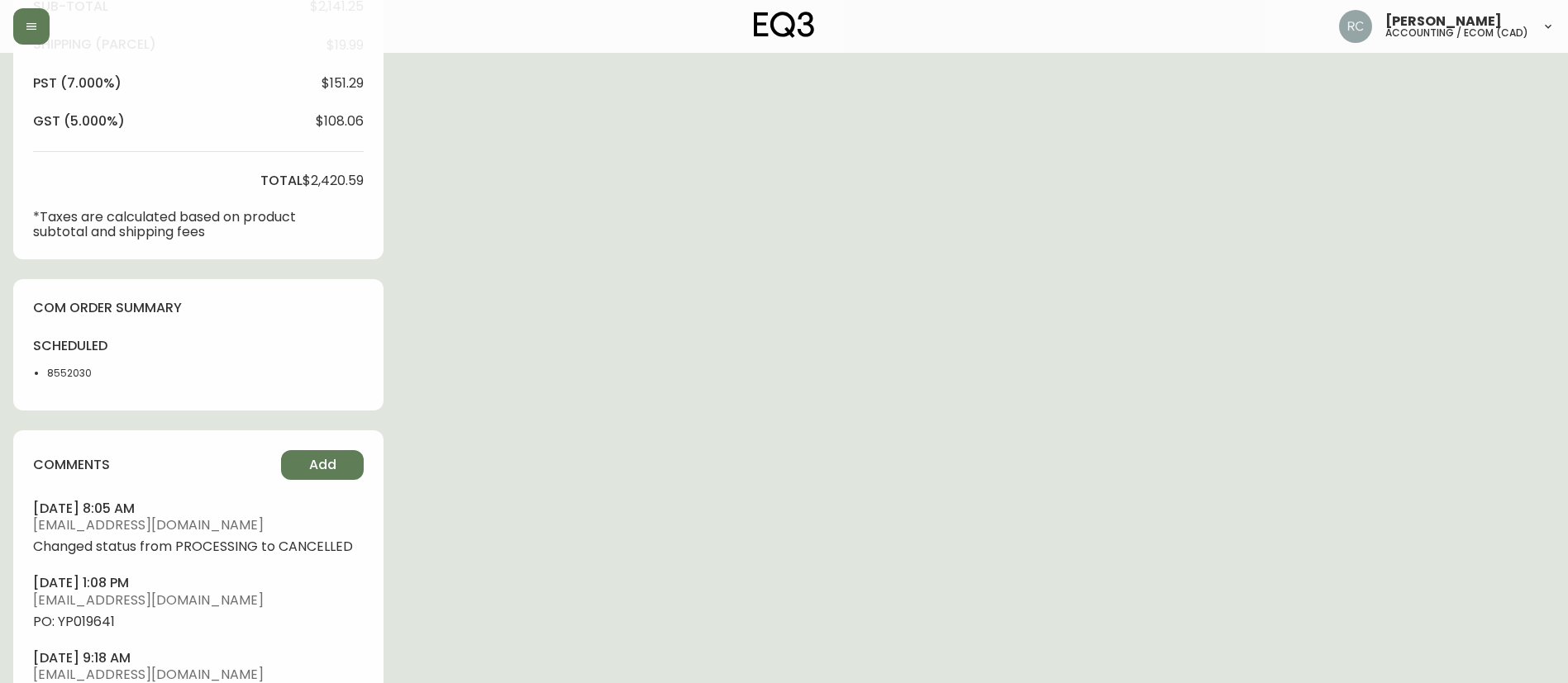
click at [67, 619] on span "PO: YP019641" at bounding box center [198, 621] width 331 height 15
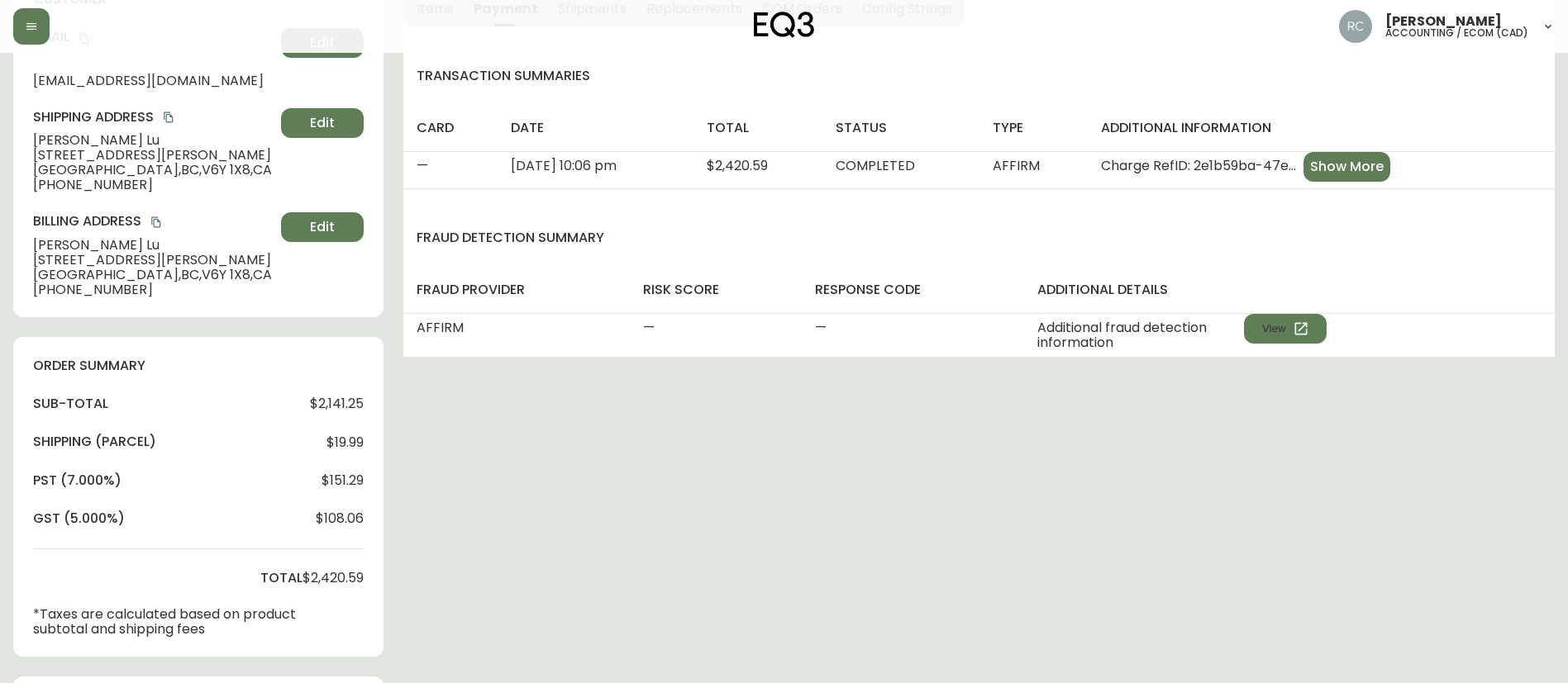
scroll to position [0, 0]
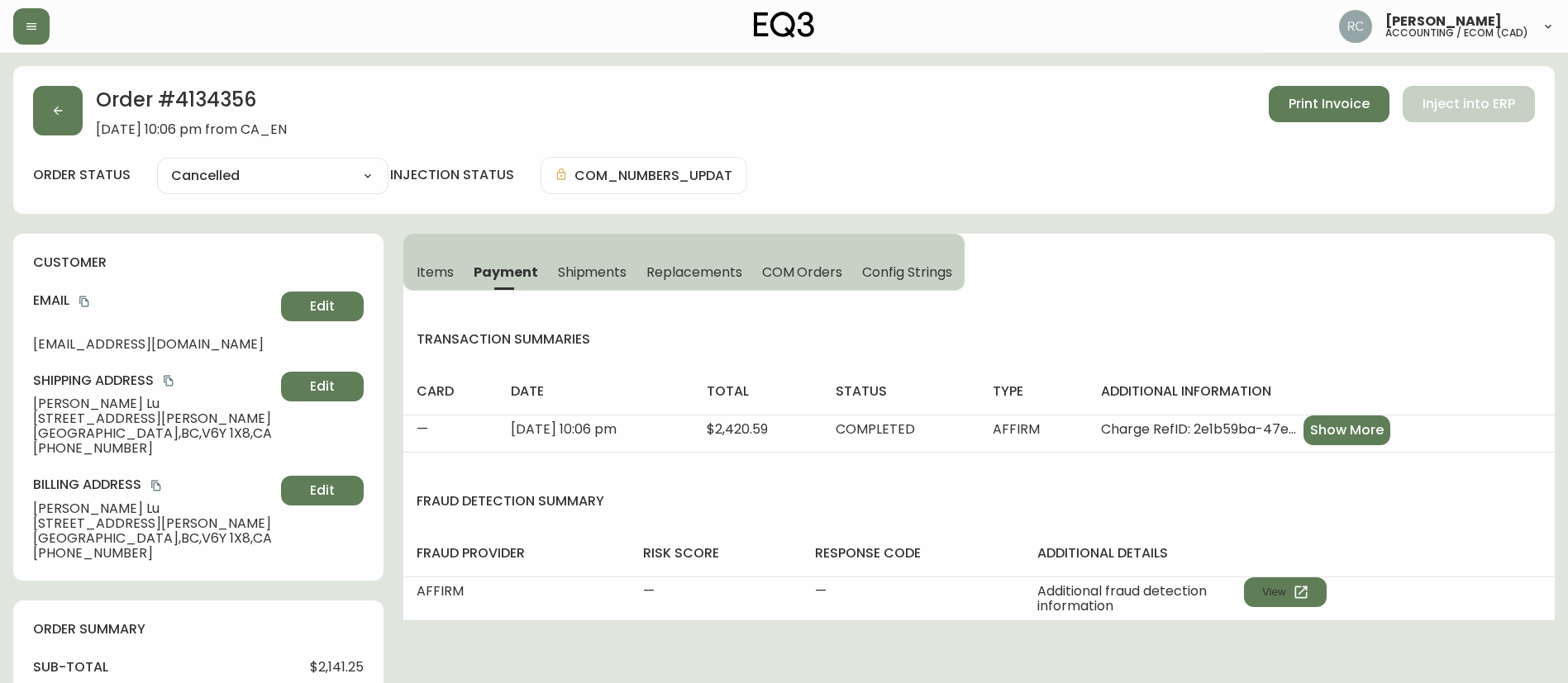
click at [61, 400] on span "[PERSON_NAME]" at bounding box center [154, 404] width 242 height 15
copy span "[PERSON_NAME]"
click at [207, 91] on h2 "Order # 4134356" at bounding box center [191, 104] width 191 height 36
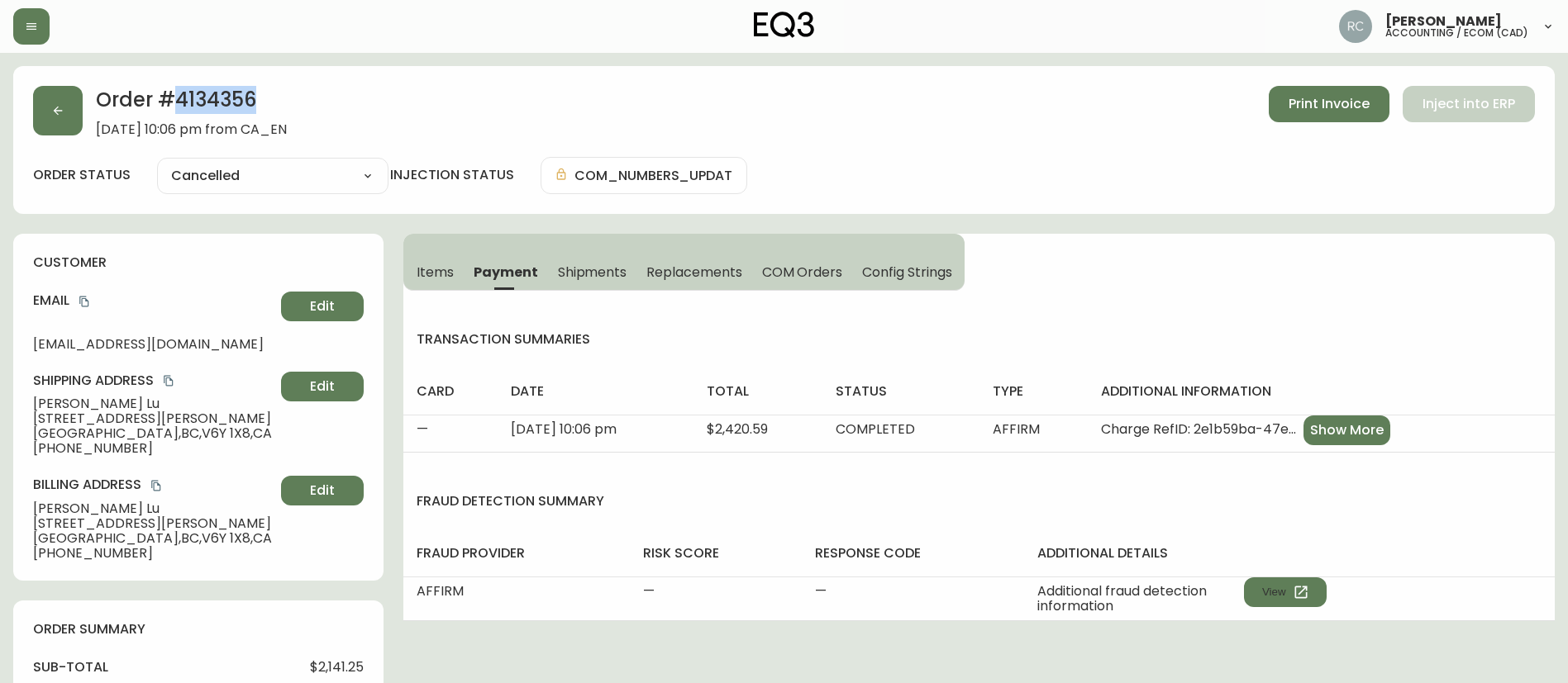
click at [207, 91] on h2 "Order # 4134356" at bounding box center [191, 104] width 191 height 36
copy h2 "4134356"
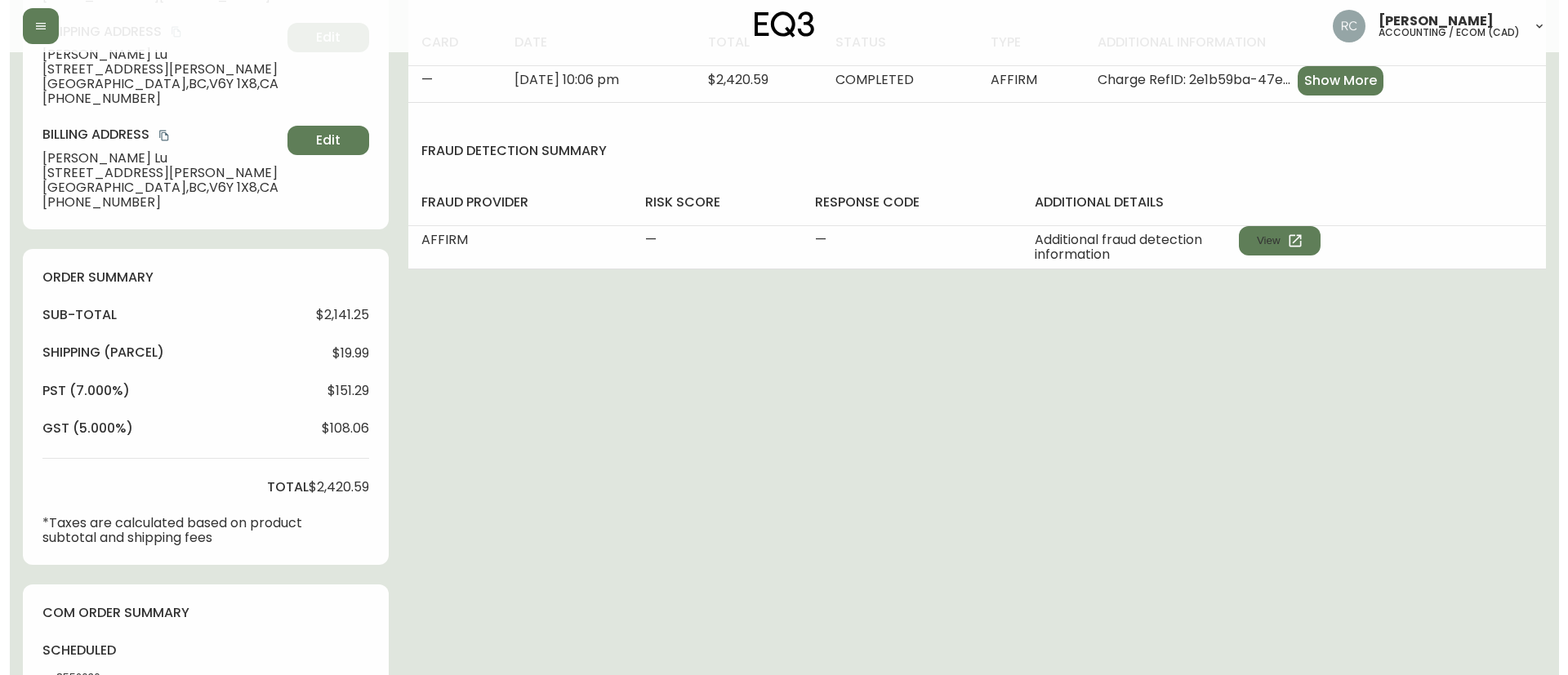
scroll to position [826, 0]
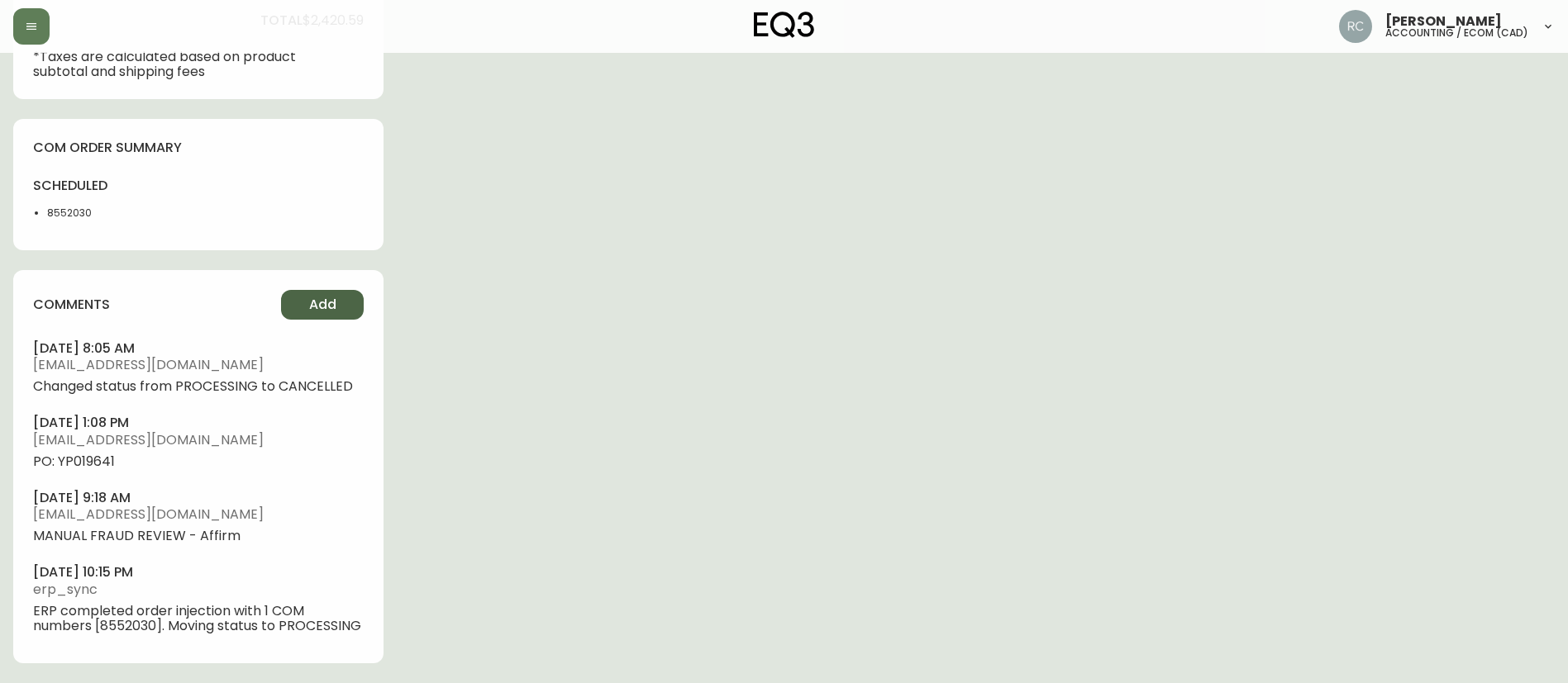
click at [316, 290] on button "Add" at bounding box center [323, 304] width 83 height 29
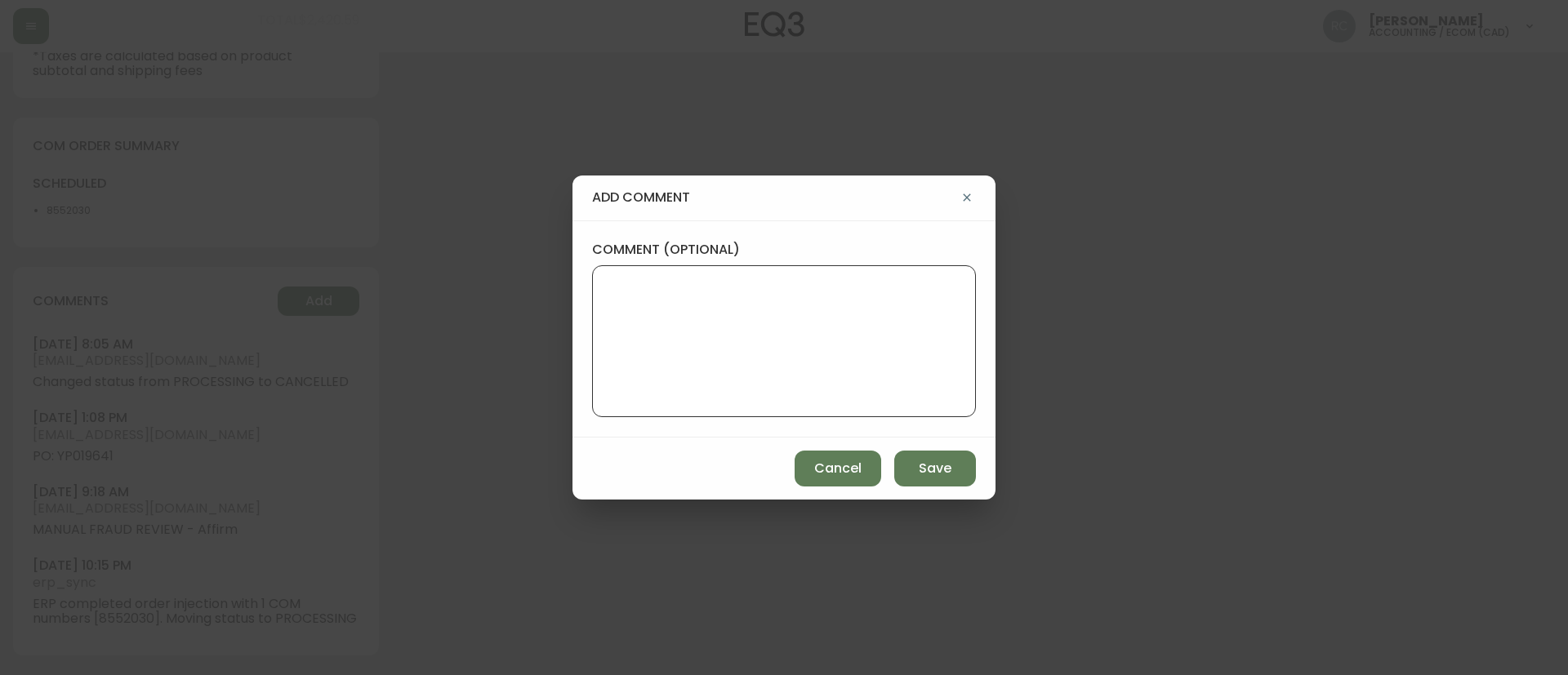
click at [814, 329] on textarea "comment (optional)" at bounding box center [784, 341] width 356 height 130
paste textarea "CANCELLATION - DELAY TICKET# 829063 ORD# 4134356 - status in AS400: 30 - [PERSO…"
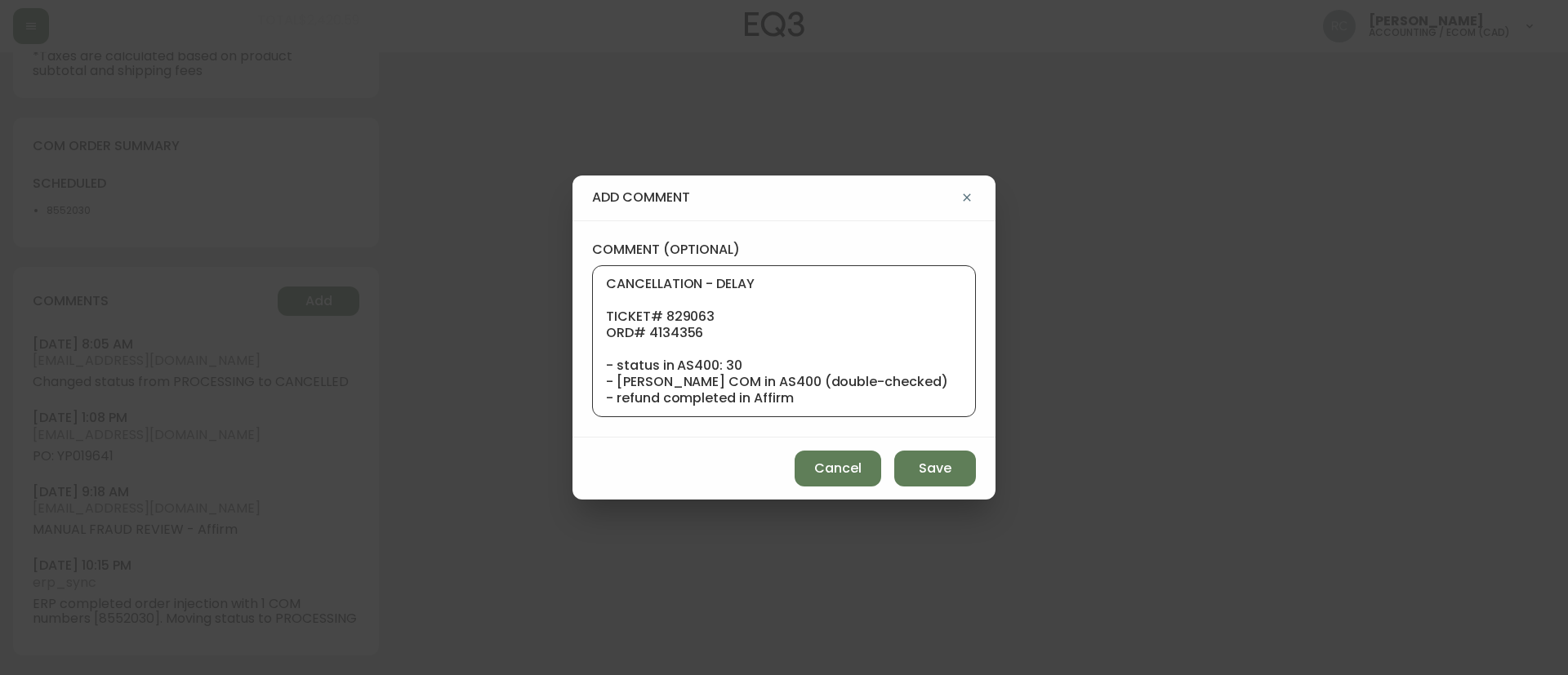
scroll to position [147, 0]
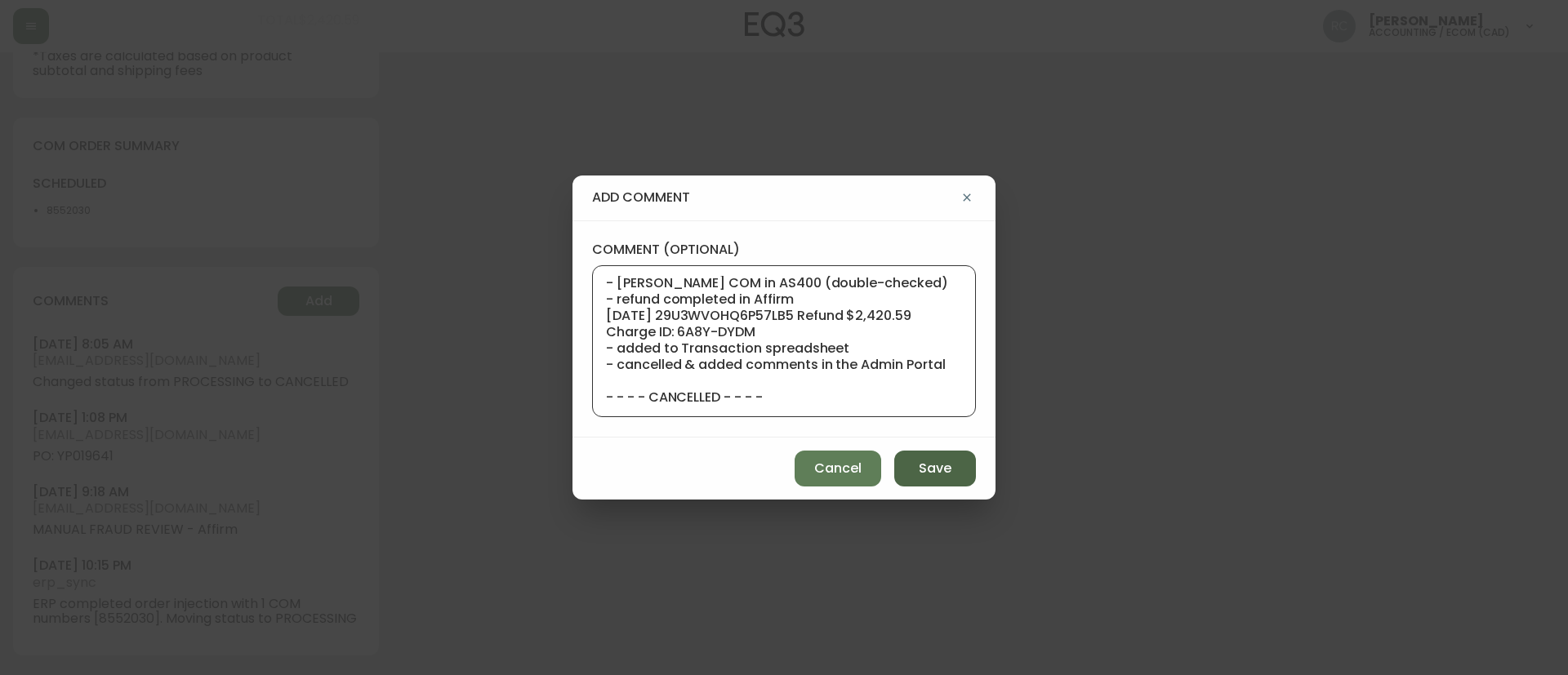
type textarea "CANCELLATION - DELAY TICKET# 829063 ORD# 4134356 - status in AS400: 30 - [PERSO…"
click at [918, 462] on span "Save" at bounding box center [934, 468] width 32 height 18
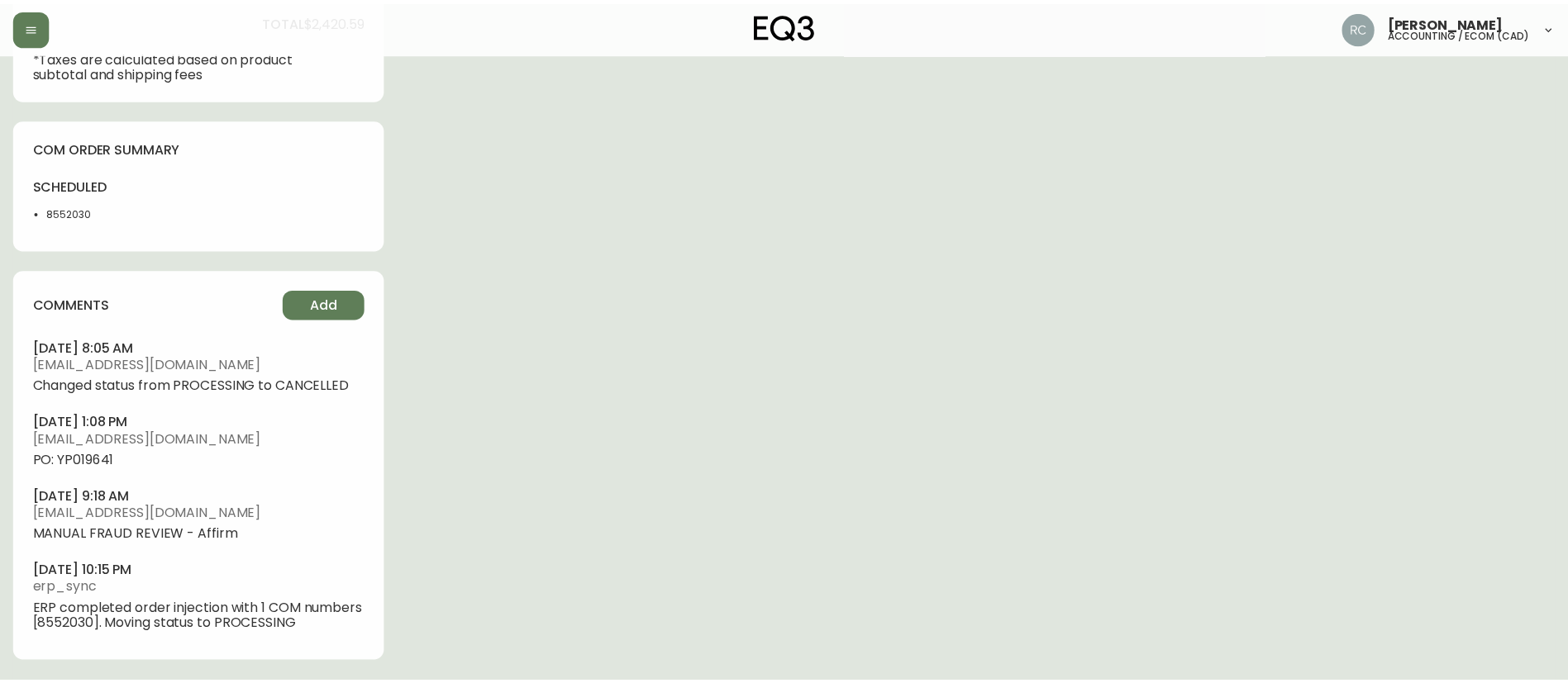
scroll to position [821, 0]
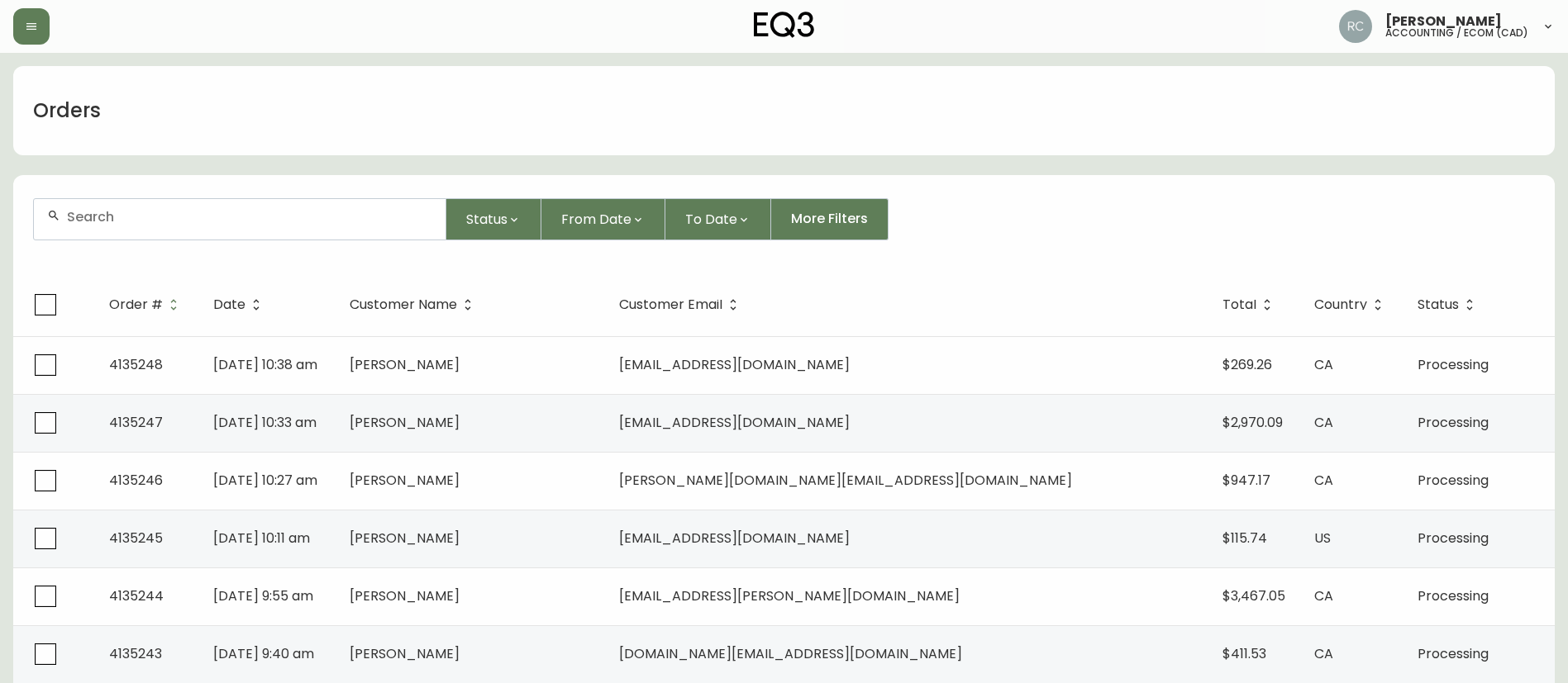
drag, startPoint x: 370, startPoint y: 260, endPoint x: 366, endPoint y: 208, distance: 52.2
click at [370, 261] on form "Status From Date To Date More Filters" at bounding box center [784, 226] width 1541 height 95
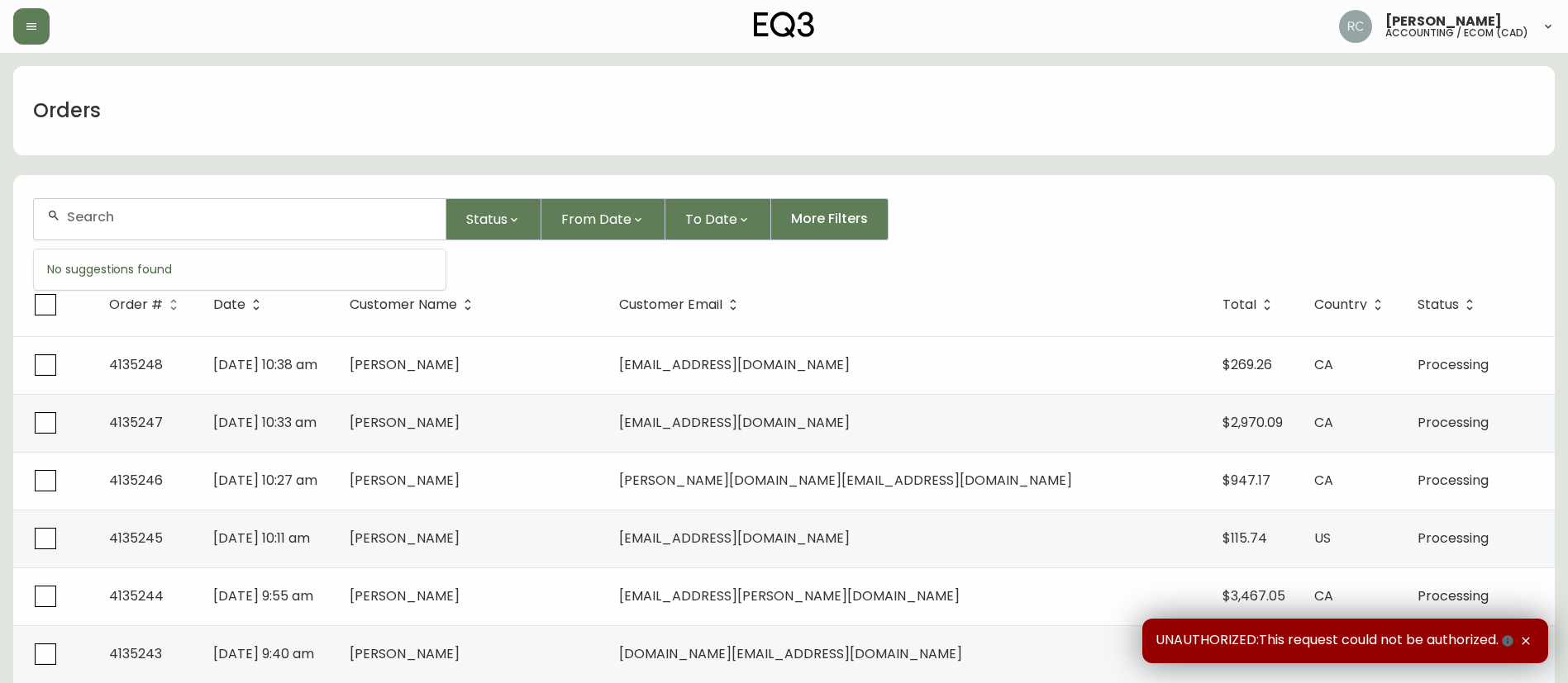
drag, startPoint x: 366, startPoint y: 208, endPoint x: 354, endPoint y: 202, distance: 13.4
click at [364, 209] on input "text" at bounding box center [249, 216] width 365 height 16
paste input "4133231"
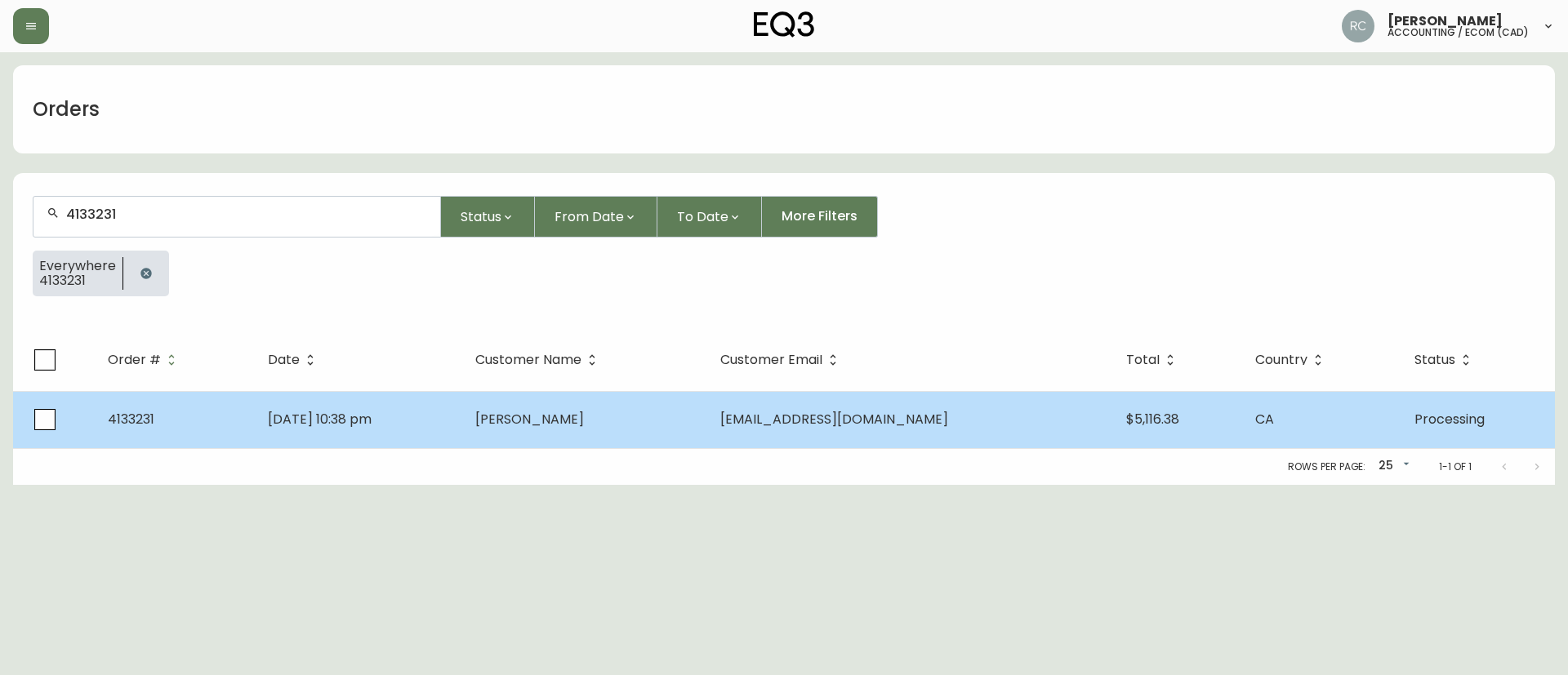
type input "4133231"
click at [589, 433] on td "Erin Jagielak" at bounding box center [584, 419] width 245 height 57
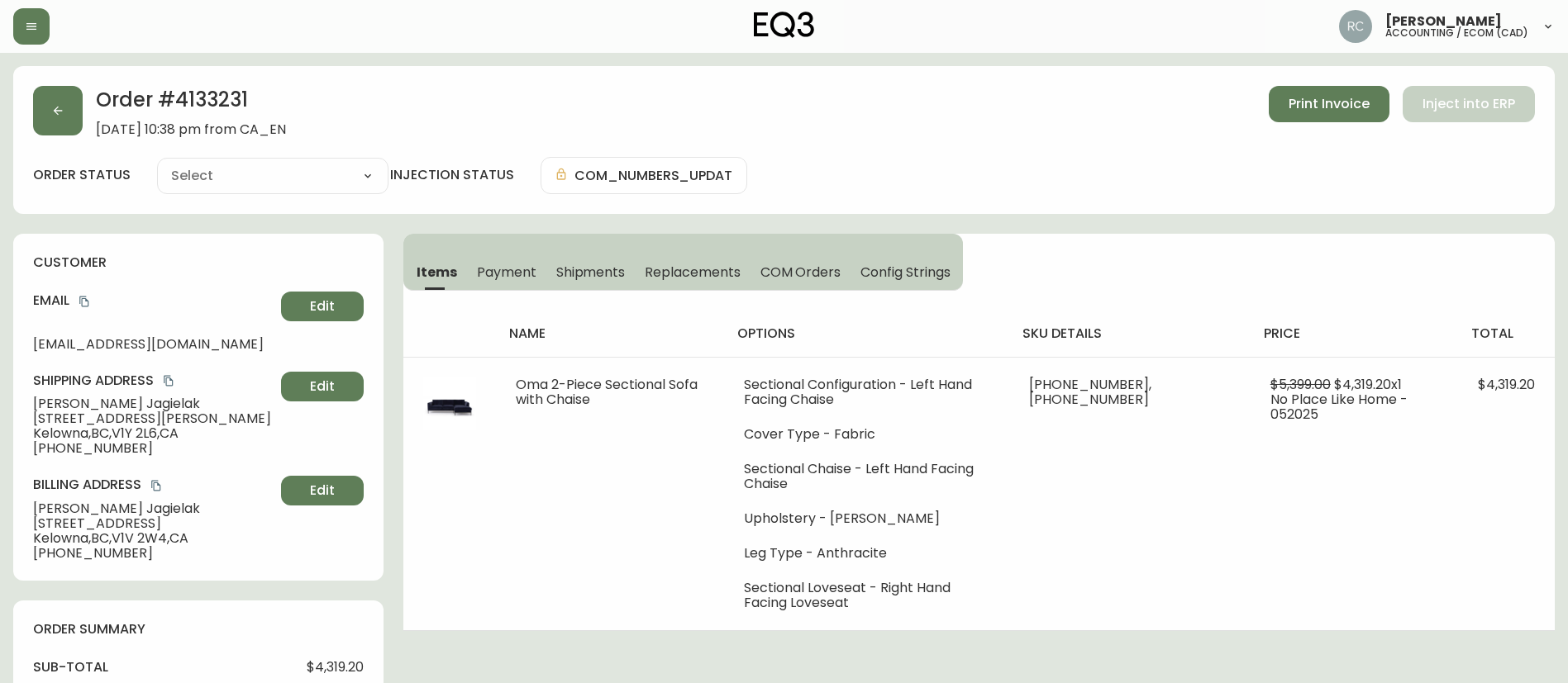
type input "Processing"
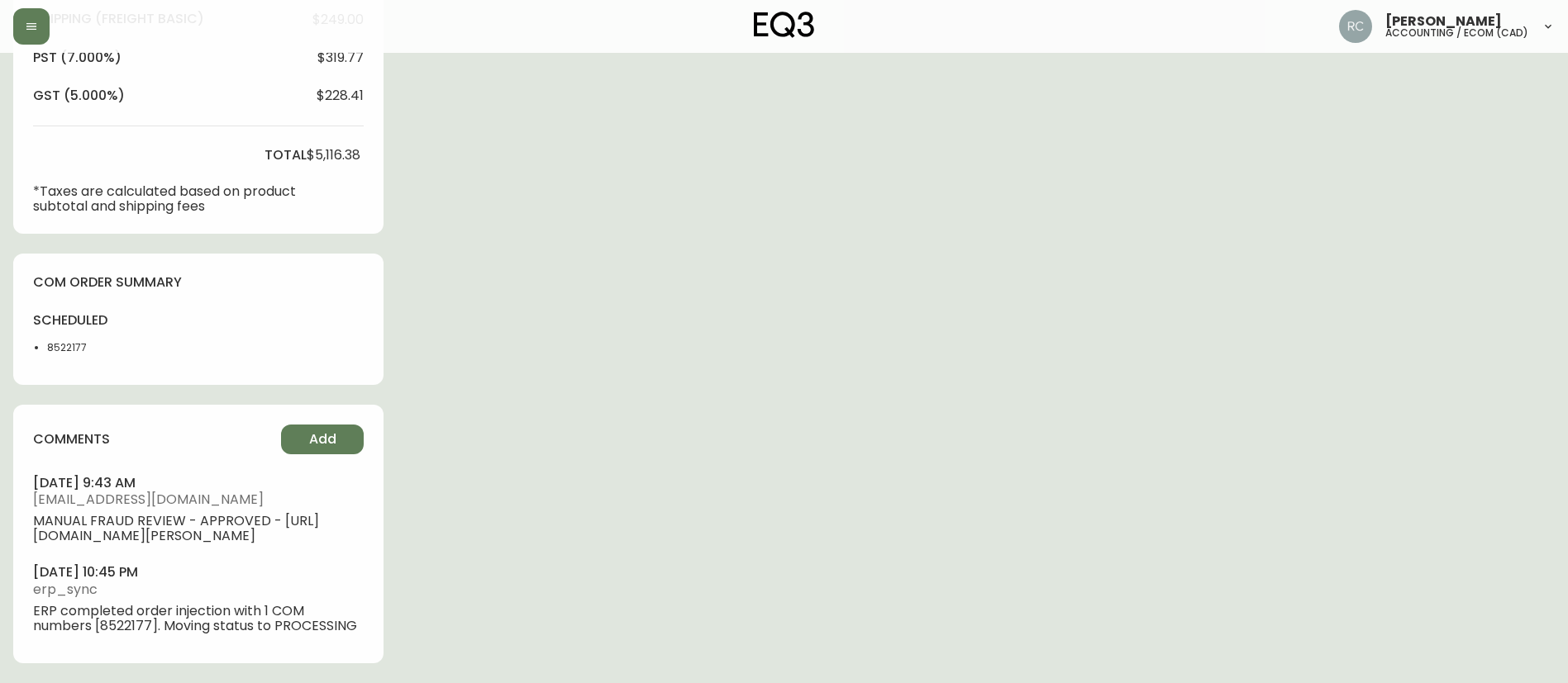
scroll to position [701, 0]
click at [72, 341] on li "8522177" at bounding box center [89, 348] width 83 height 15
copy li "8522177"
click at [594, 319] on div "Order # 4133231 May 23, 2025 at 10:38 pm from CA_EN Print Invoice Inject into E…" at bounding box center [784, 31] width 1541 height 1303
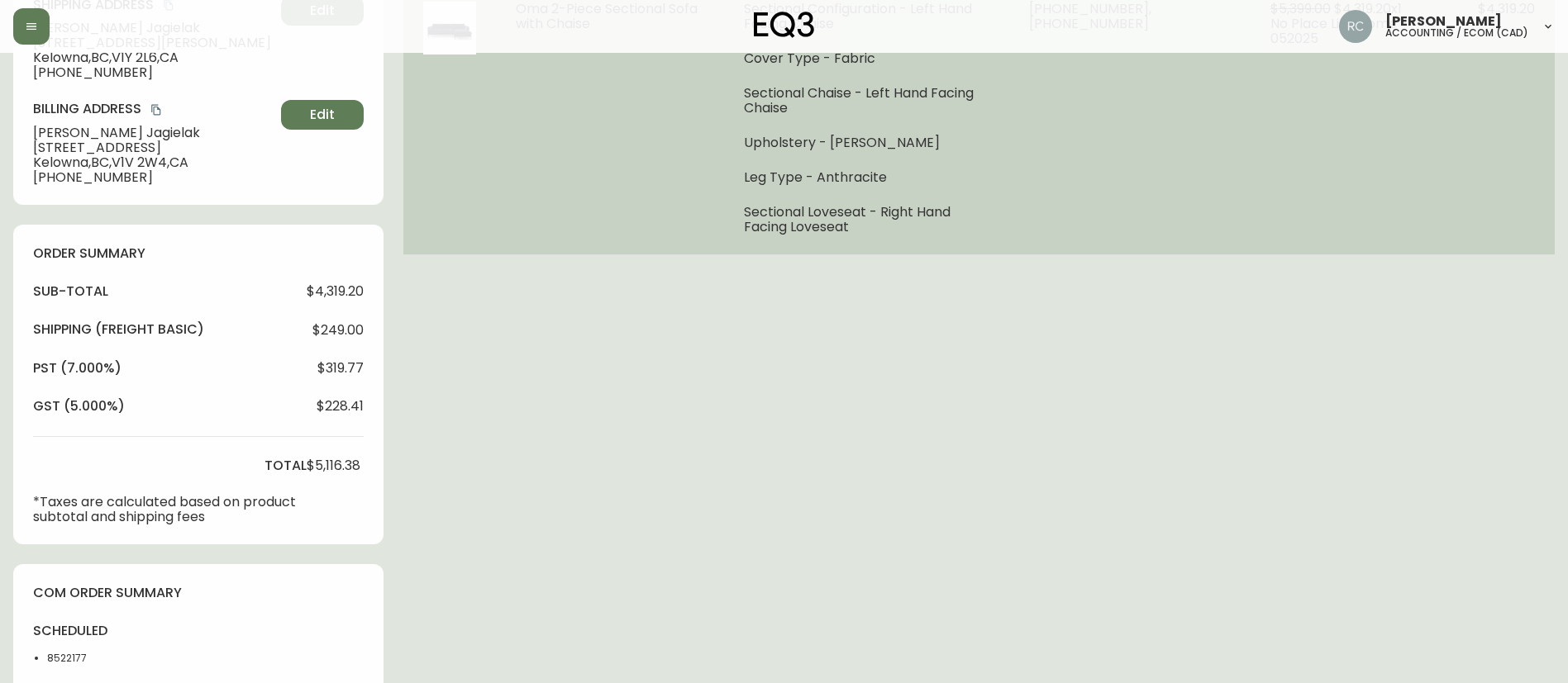
scroll to position [0, 0]
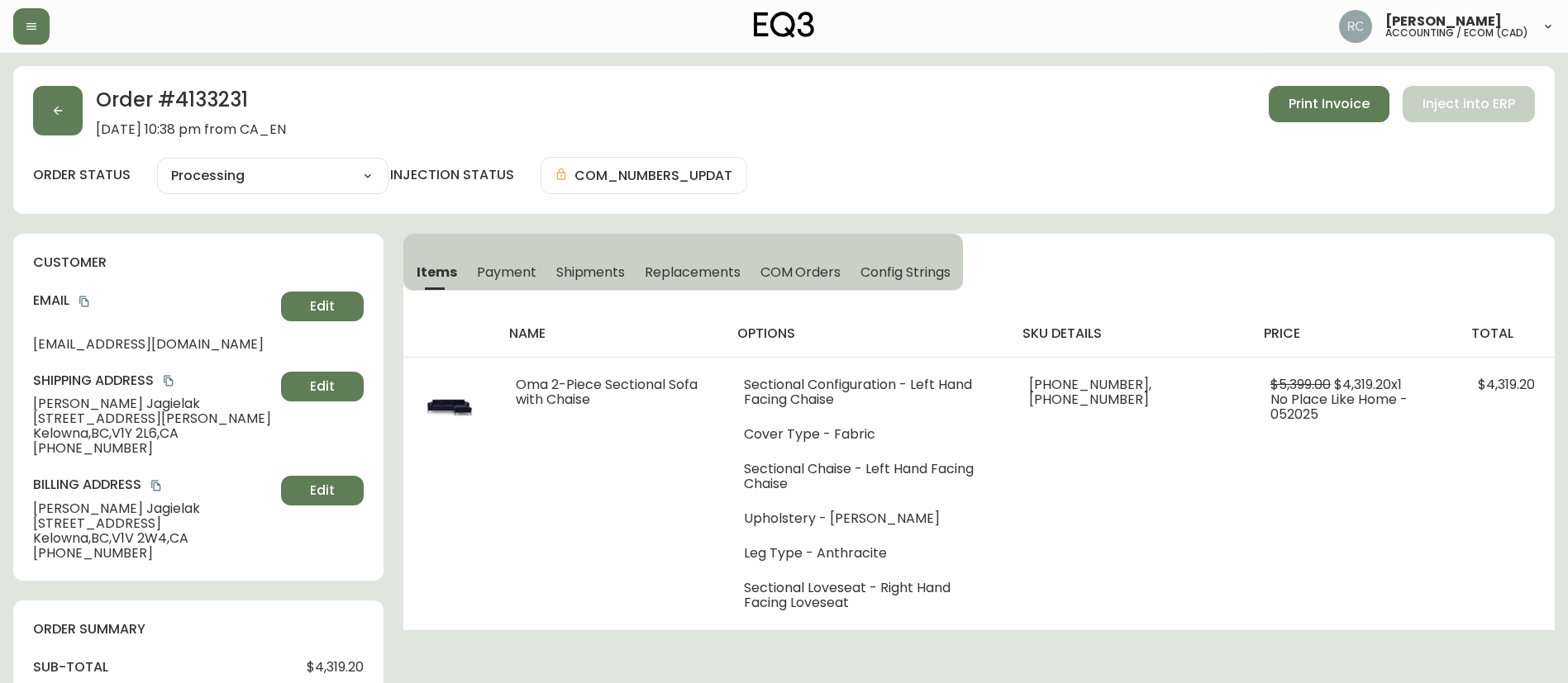
click at [548, 146] on div "Order # 4133231 May 23, 2025 at 10:38 pm from CA_EN Print Invoice Inject into E…" at bounding box center [784, 140] width 1541 height 147
click at [490, 266] on span "Payment" at bounding box center [507, 272] width 60 height 17
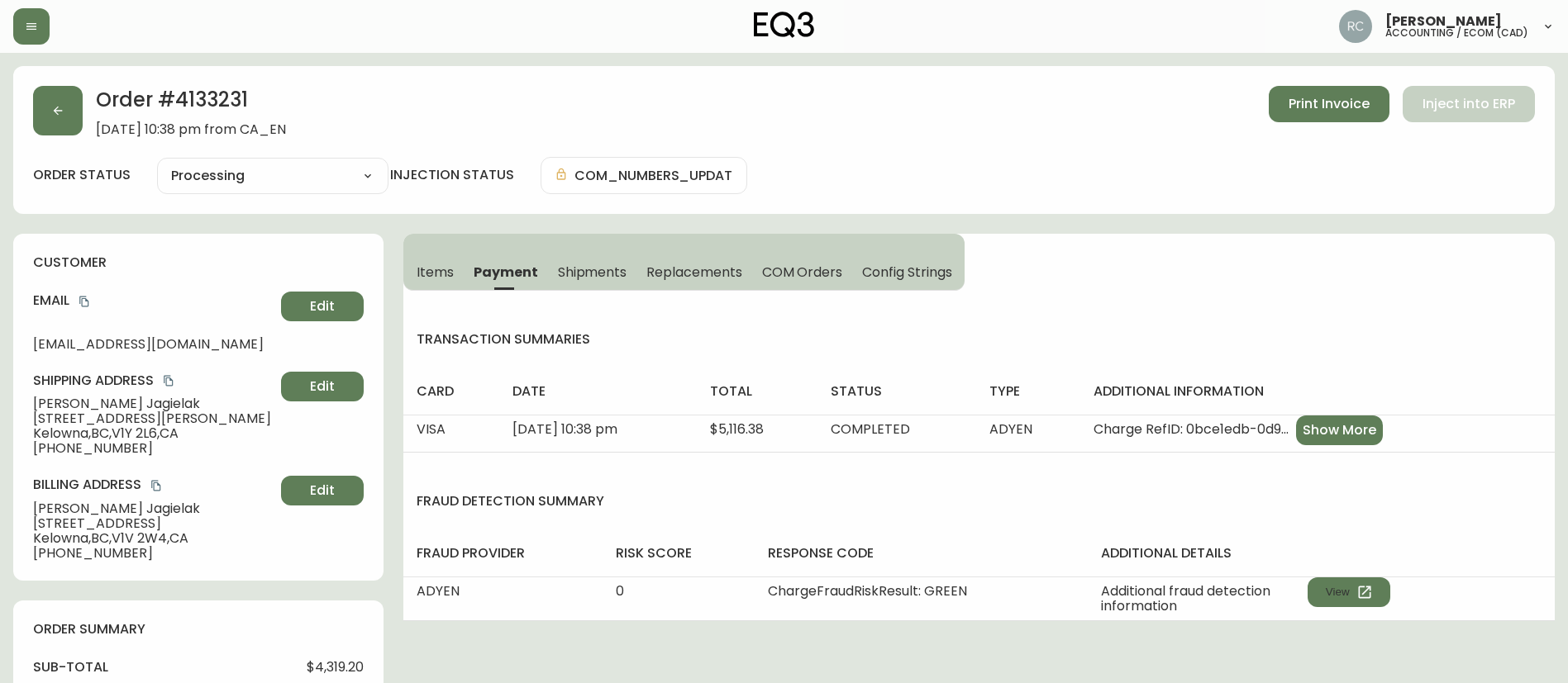
click at [420, 269] on span "Items" at bounding box center [435, 272] width 37 height 17
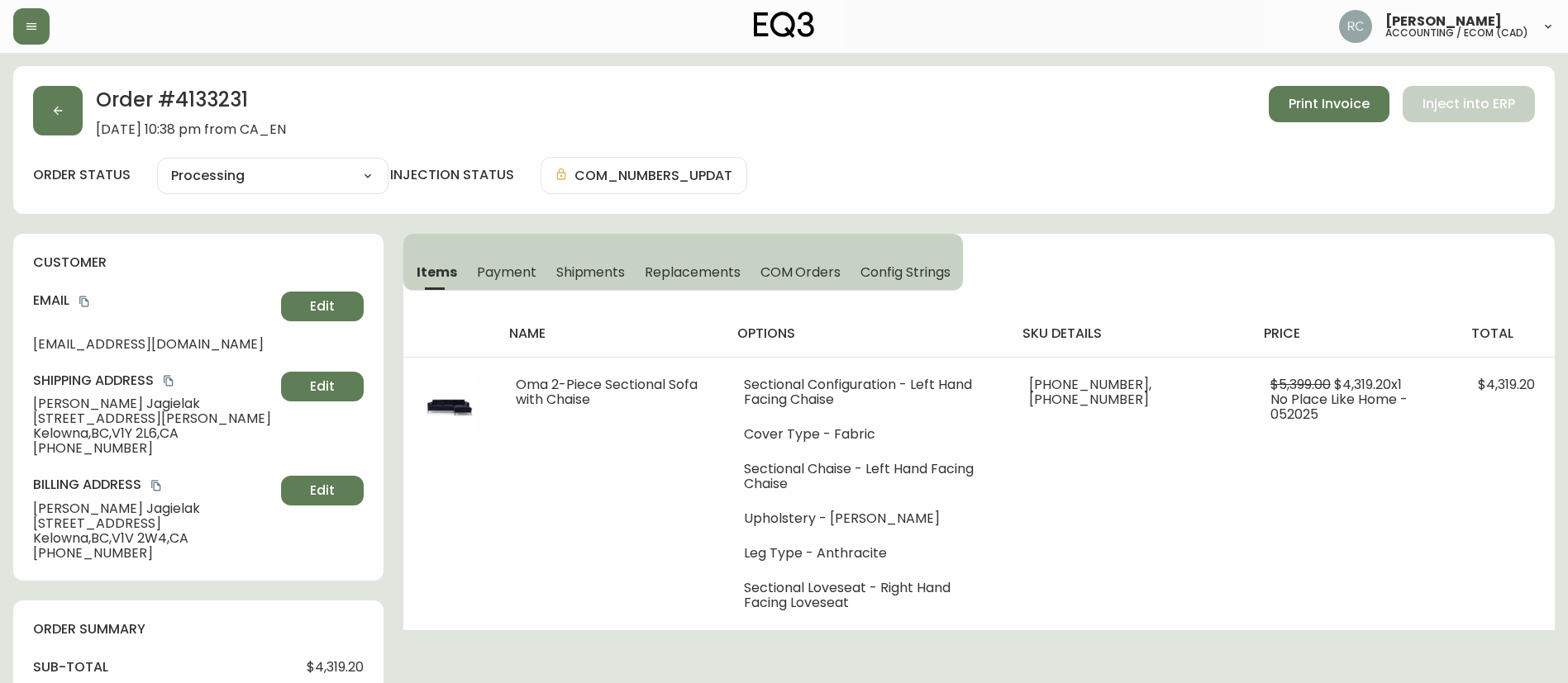
click at [201, 94] on h2 "Order # 4133231" at bounding box center [191, 104] width 190 height 36
copy h2 "4133231"
click at [255, 184] on select "Cancelled Fully Shipped Processing Partially Shipped" at bounding box center [273, 176] width 231 height 25
click at [238, 184] on select "Cancelled Fully Shipped Processing Partially Shipped" at bounding box center [273, 176] width 231 height 25
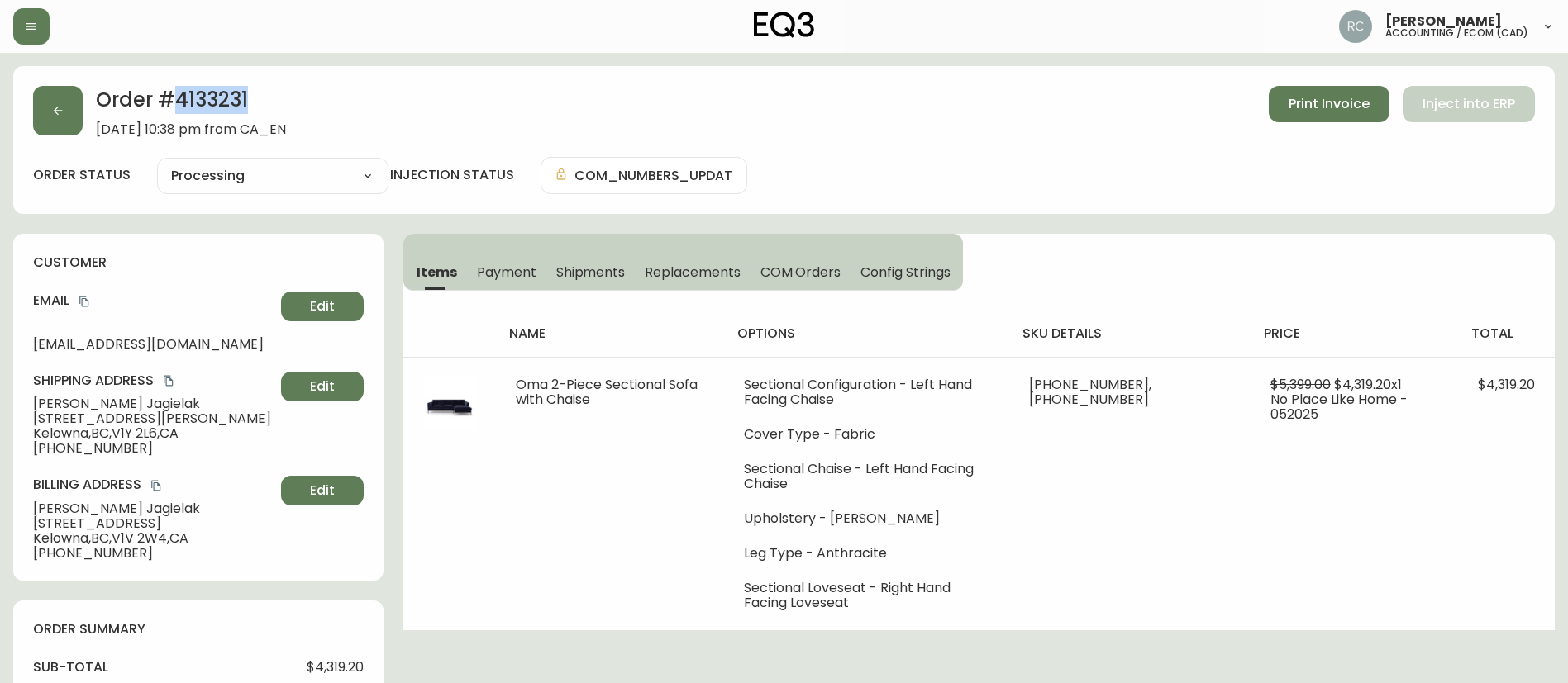
click at [157, 164] on select "Cancelled Fully Shipped Processing Partially Shipped" at bounding box center [273, 176] width 231 height 25
select select "PROCESSING"
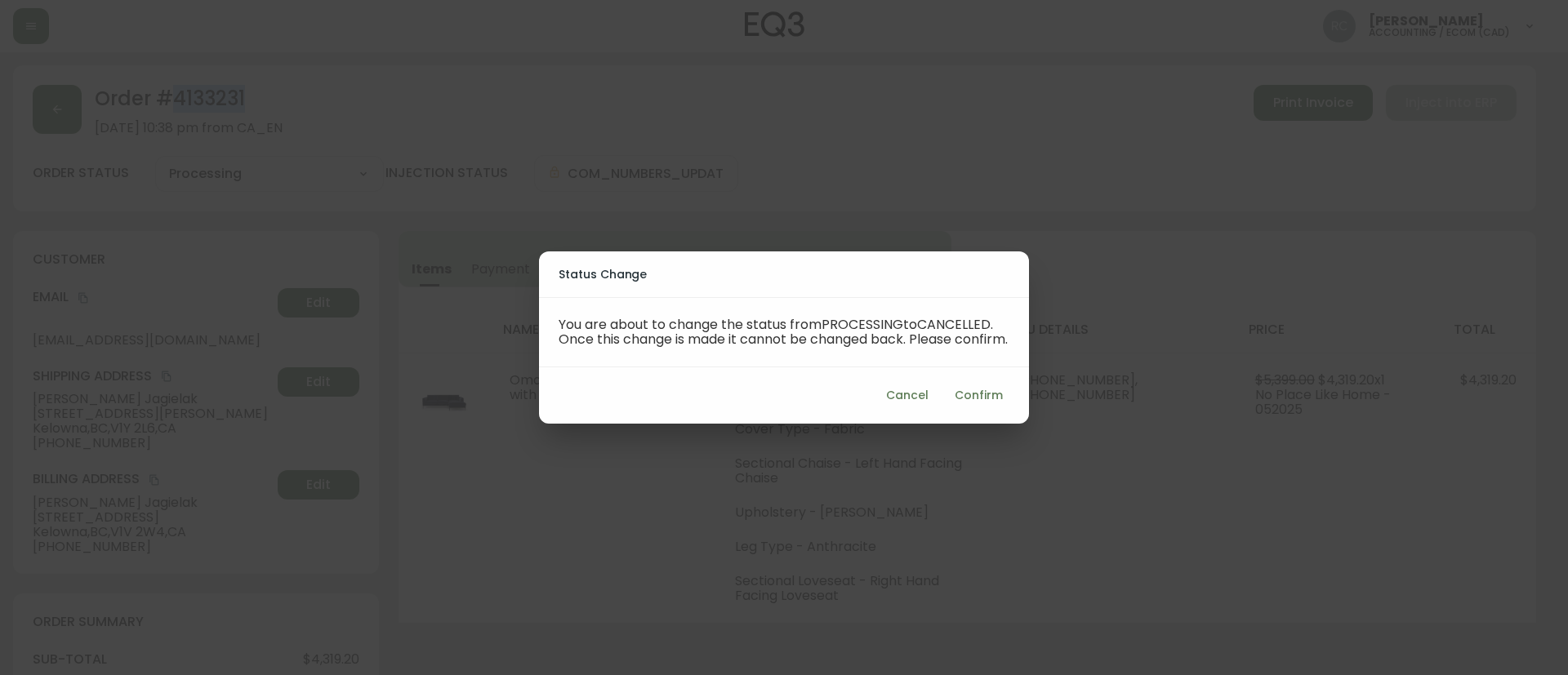
click at [955, 404] on span "Confirm" at bounding box center [978, 395] width 48 height 20
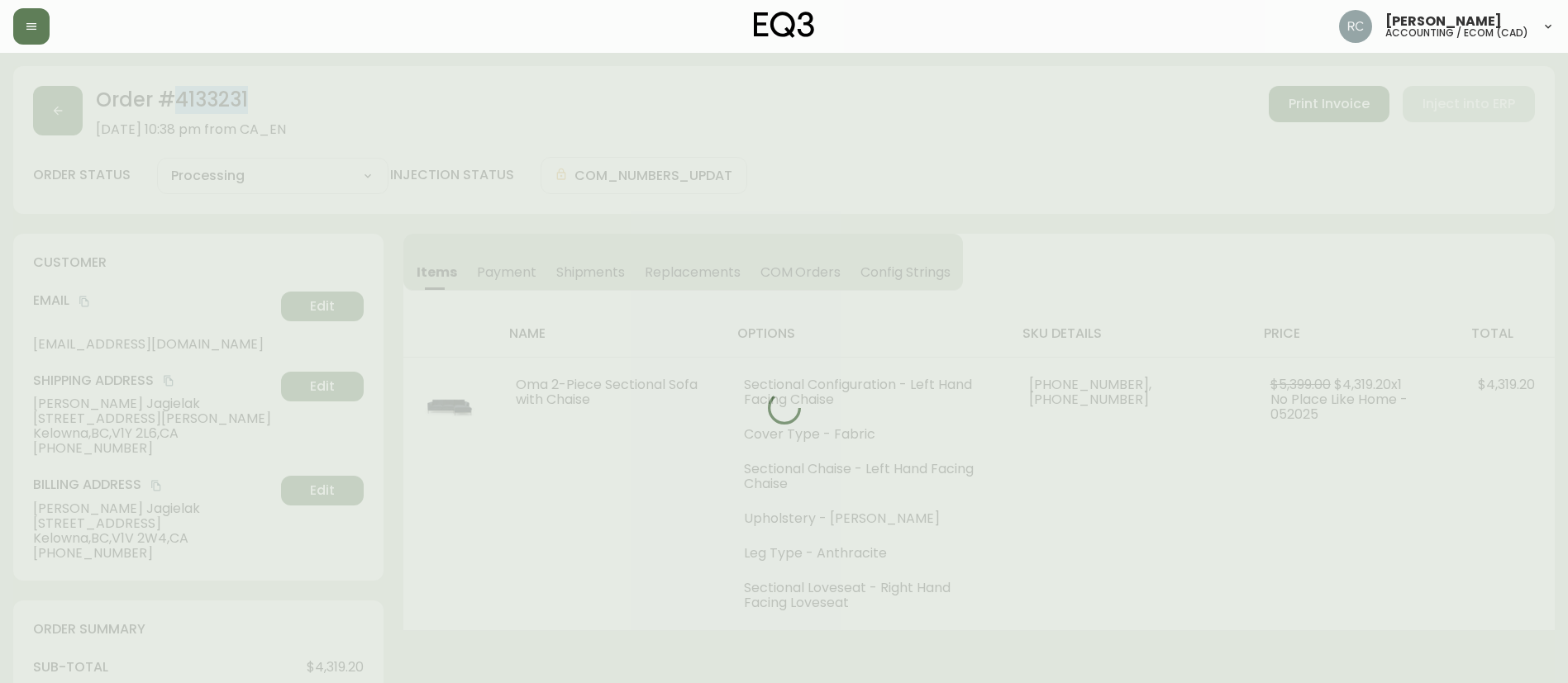
type input "Cancelled"
select select "CANCELLED"
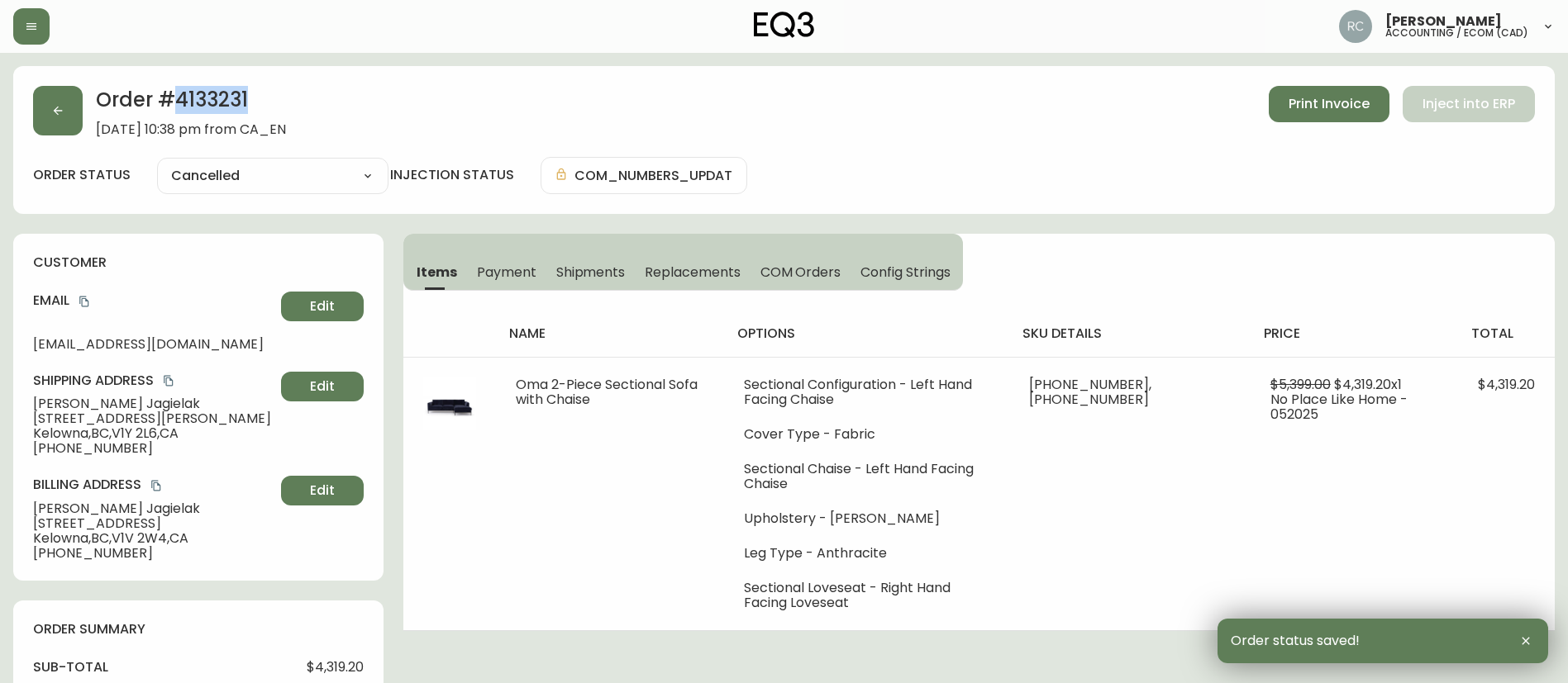
click at [523, 275] on span "Payment" at bounding box center [507, 272] width 60 height 17
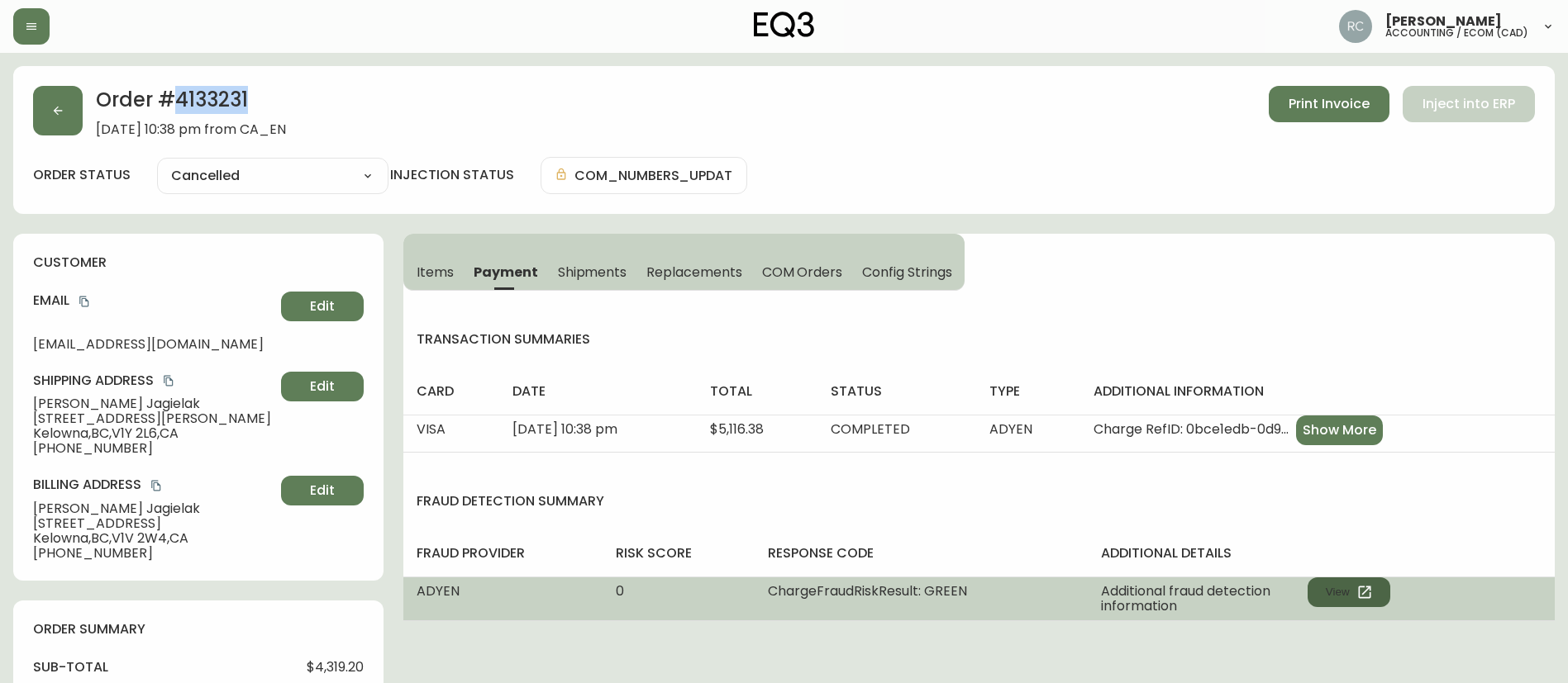
click at [1363, 594] on icon "button" at bounding box center [1363, 592] width 12 height 12
click at [1347, 597] on button "View" at bounding box center [1349, 592] width 83 height 29
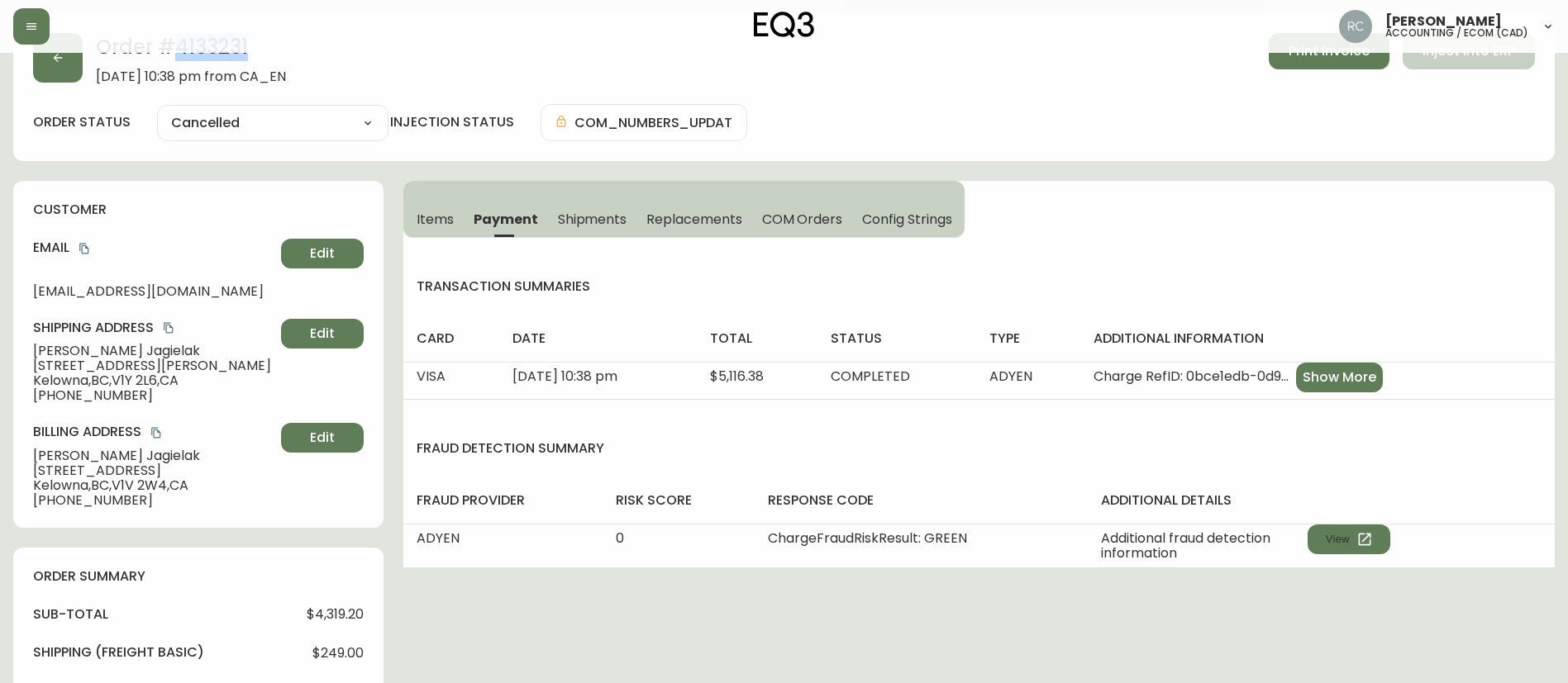
scroll to position [83, 0]
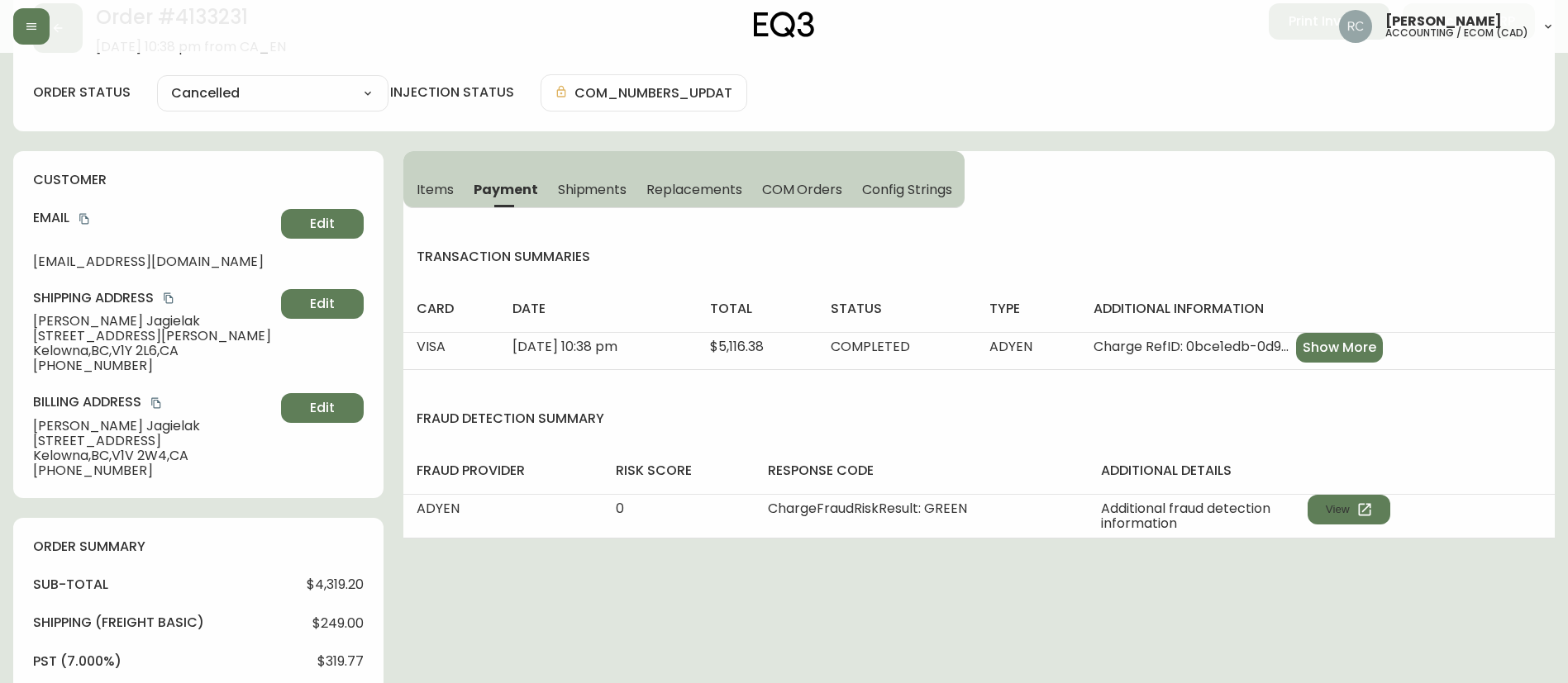
click at [333, 589] on span "$4,319.20" at bounding box center [335, 584] width 57 height 15
copy span "4,319.20"
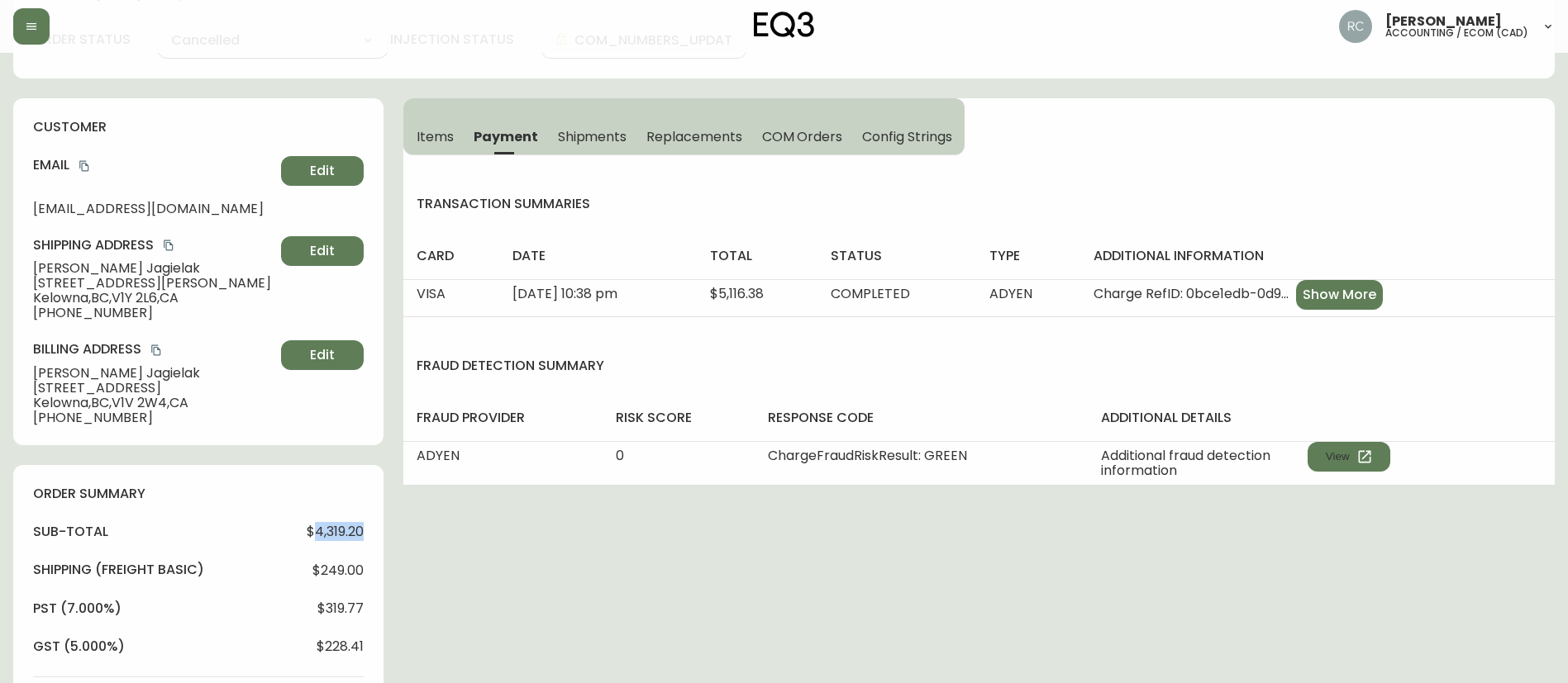
scroll to position [166, 0]
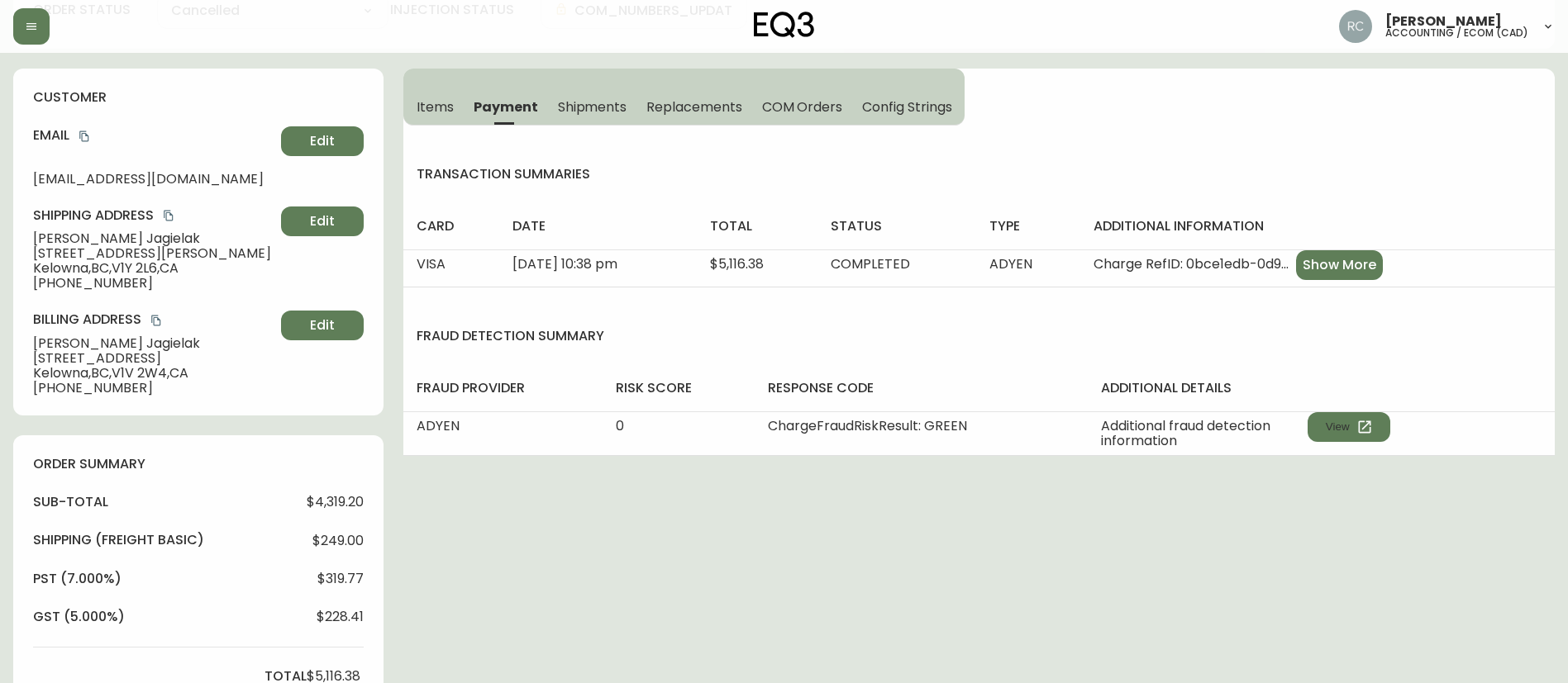
click at [324, 672] on span "$5,116.38" at bounding box center [333, 676] width 54 height 15
copy span "5,116.38"
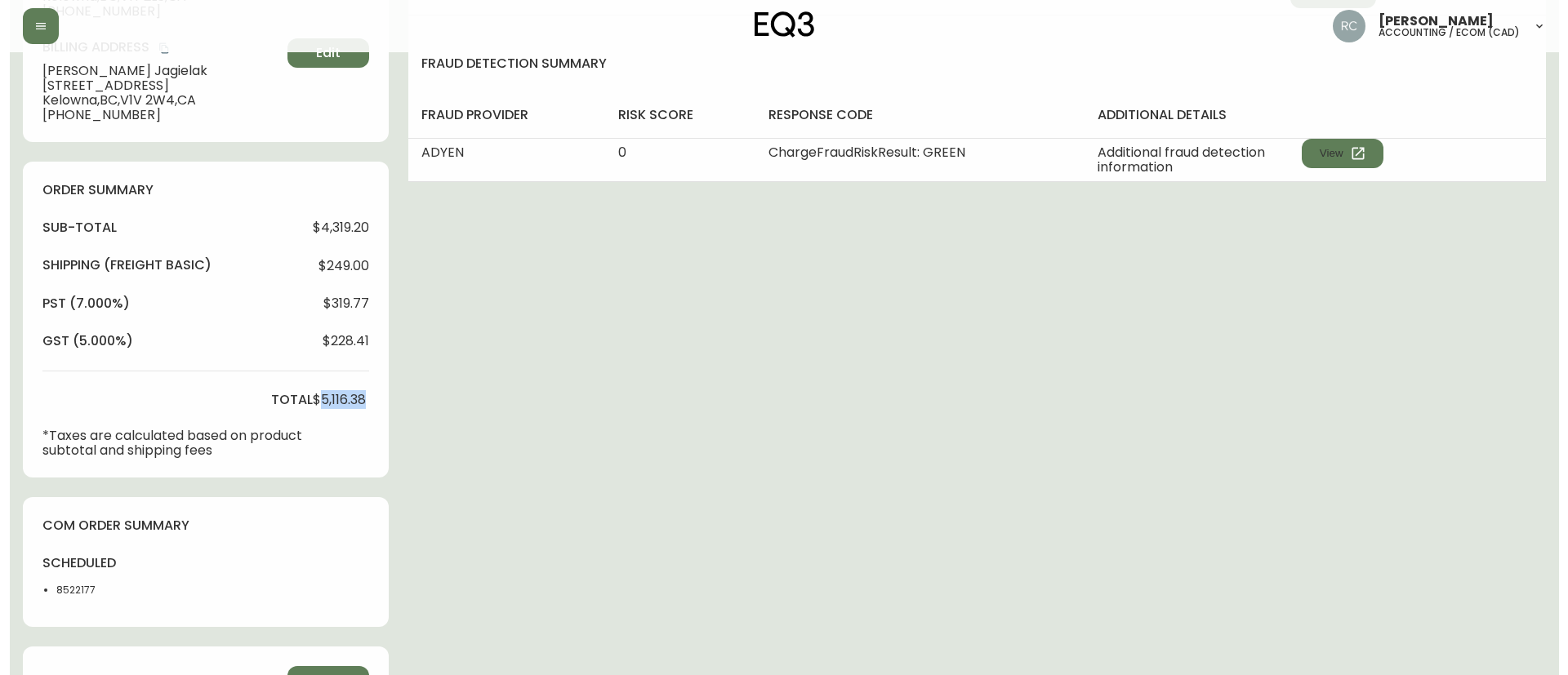
scroll to position [766, 0]
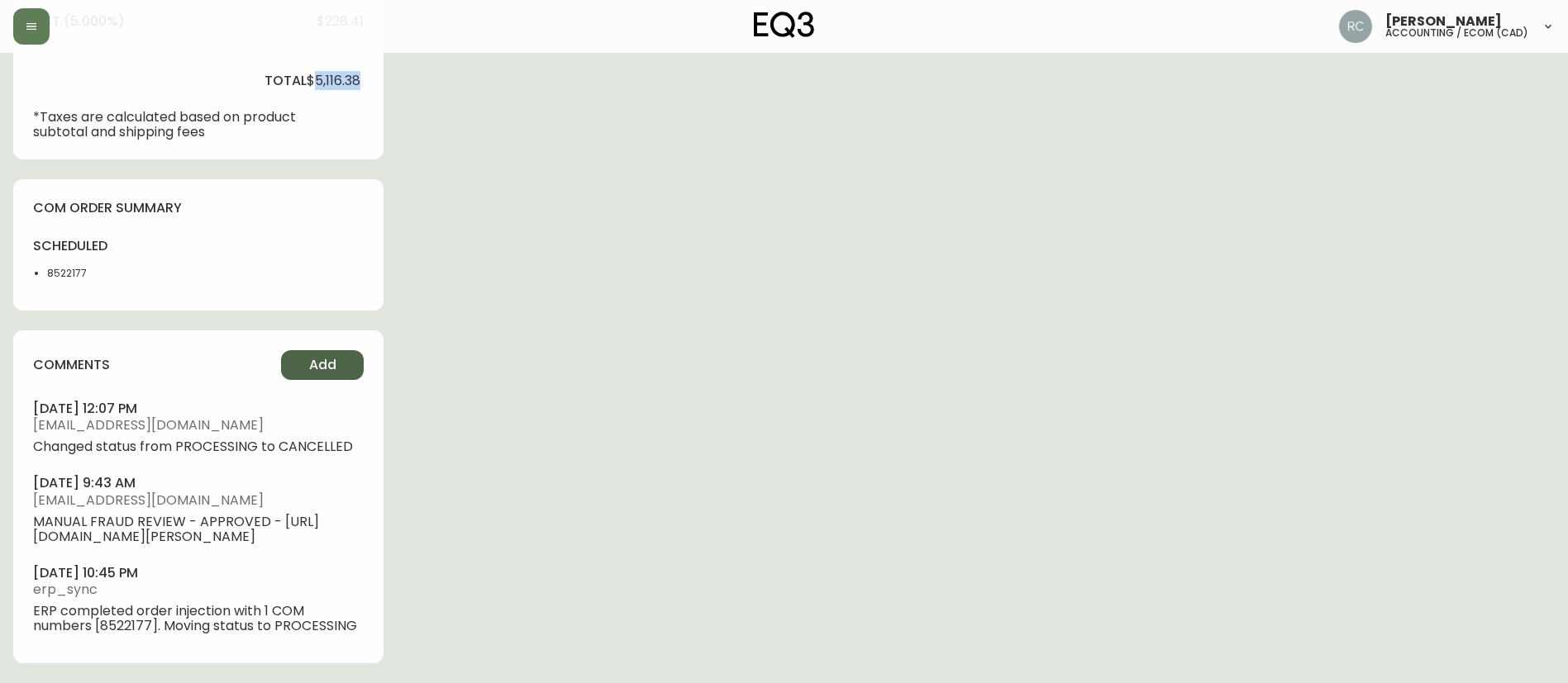
click at [318, 356] on span "Add" at bounding box center [323, 365] width 28 height 18
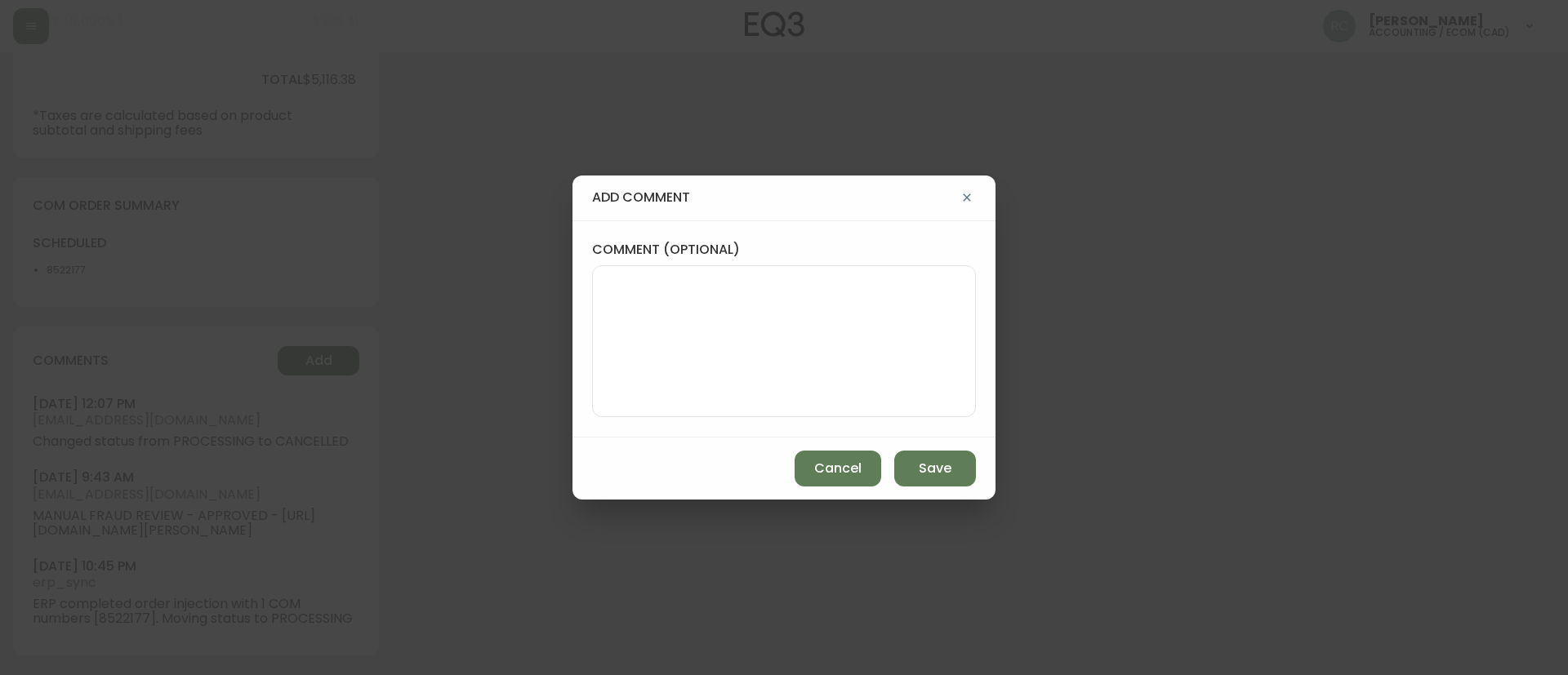
click at [877, 338] on textarea "comment (optional)" at bounding box center [784, 341] width 356 height 130
paste textarea "CANCELLATION - DELAY TICKET# 810720 ORD# 4133231 - status in AS400: TE 20 TQ 50…"
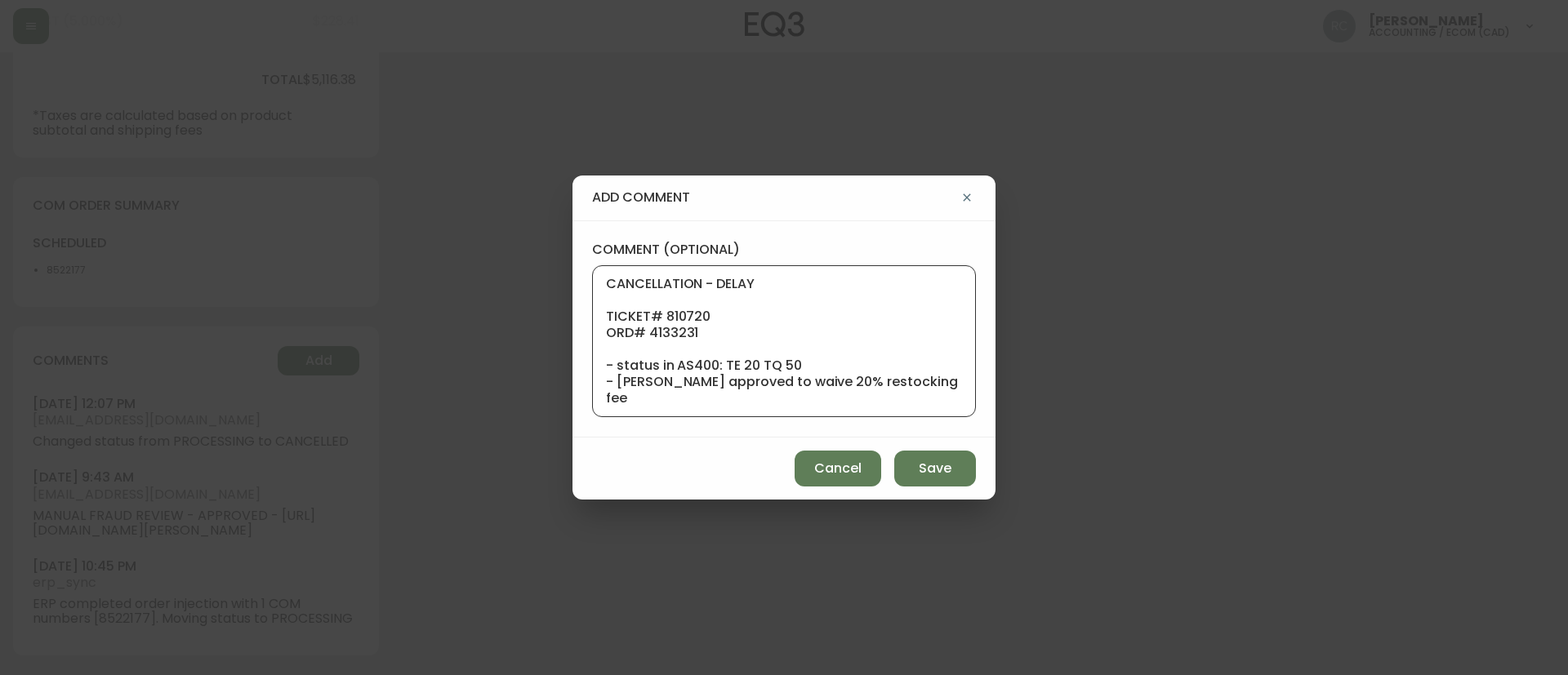
scroll to position [180, 0]
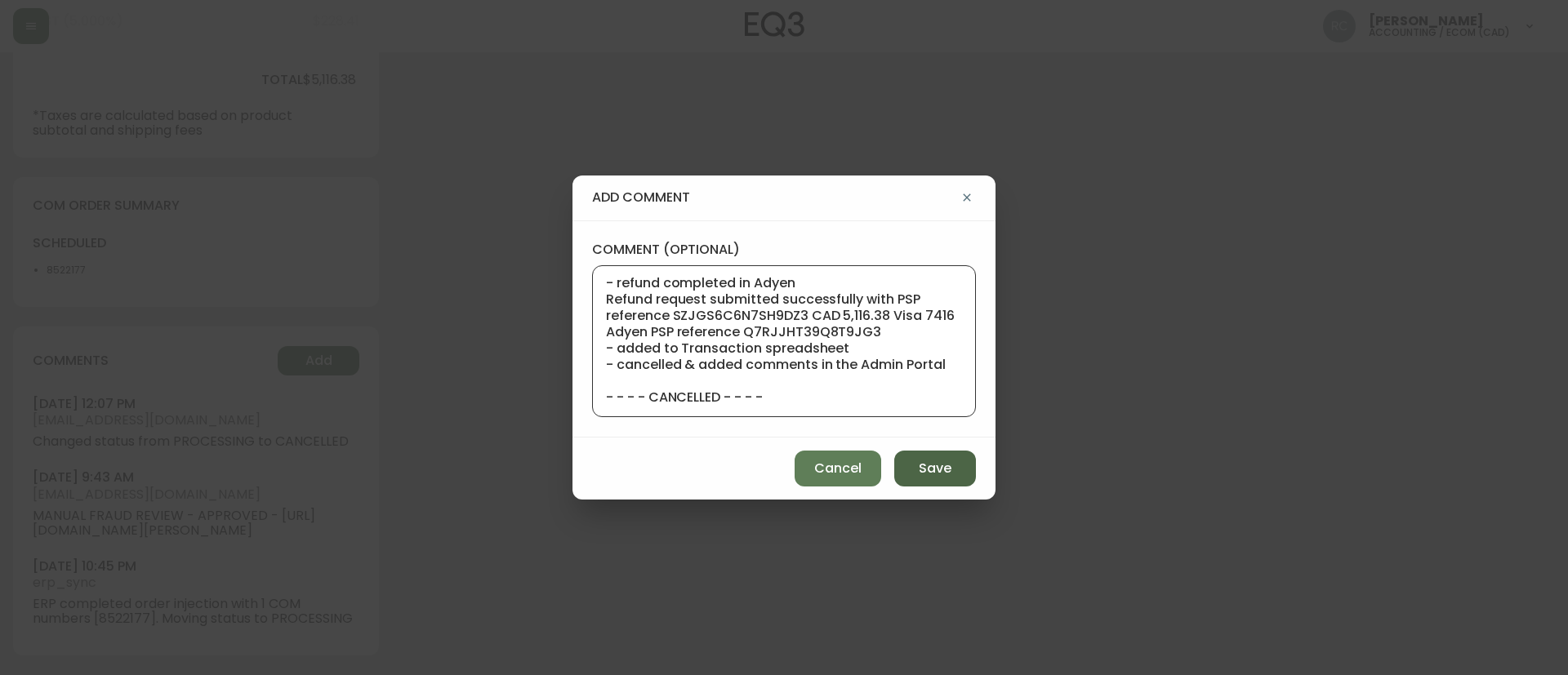
type textarea "CANCELLATION - DELAY TICKET# 810720 ORD# 4133231 - status in AS400: TE 20 TQ 50…"
click at [942, 469] on span "Save" at bounding box center [934, 468] width 32 height 18
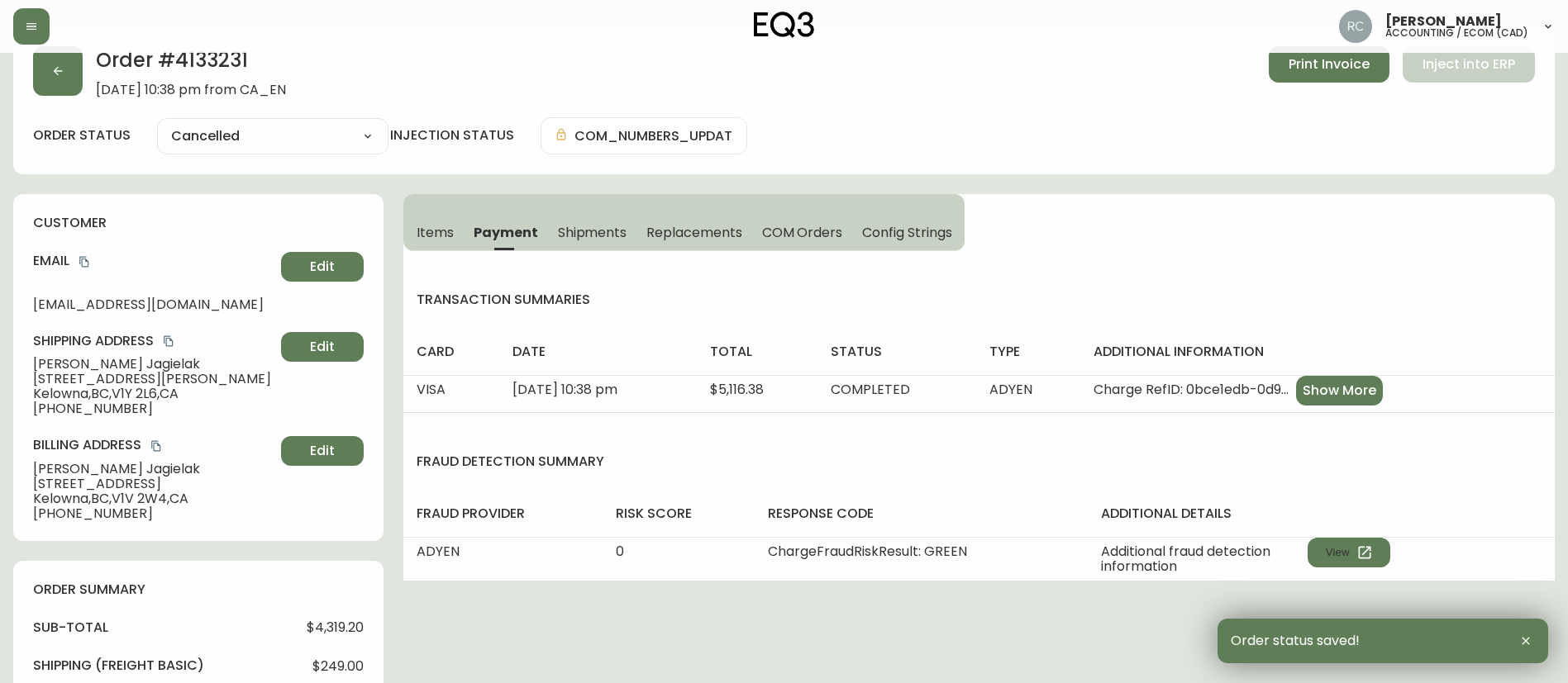
scroll to position [0, 0]
